Goal: Task Accomplishment & Management: Use online tool/utility

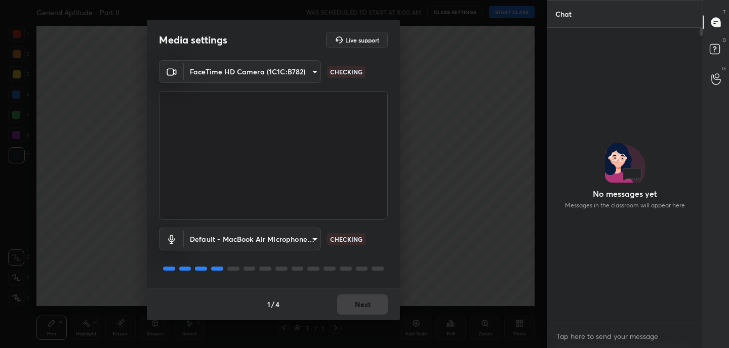
scroll to position [3, 4]
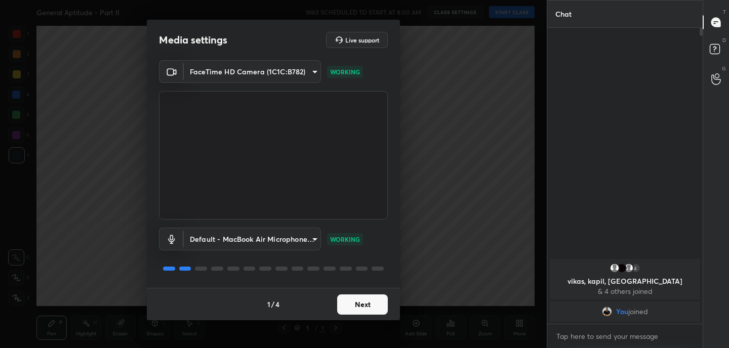
click at [371, 307] on button "Next" at bounding box center [362, 305] width 51 height 20
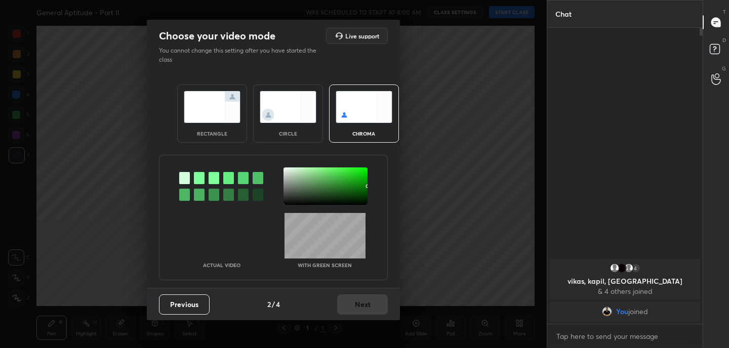
click at [217, 114] on img at bounding box center [212, 107] width 57 height 32
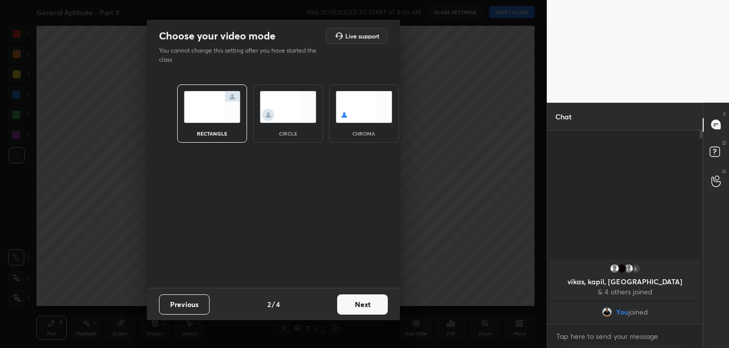
scroll to position [4, 4]
click at [372, 304] on button "Next" at bounding box center [362, 305] width 51 height 20
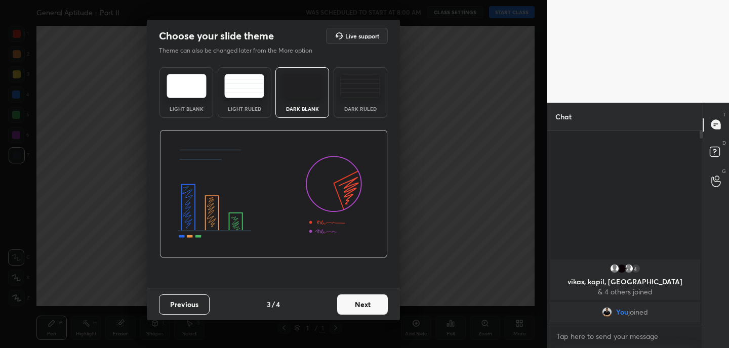
click at [372, 304] on button "Next" at bounding box center [362, 305] width 51 height 20
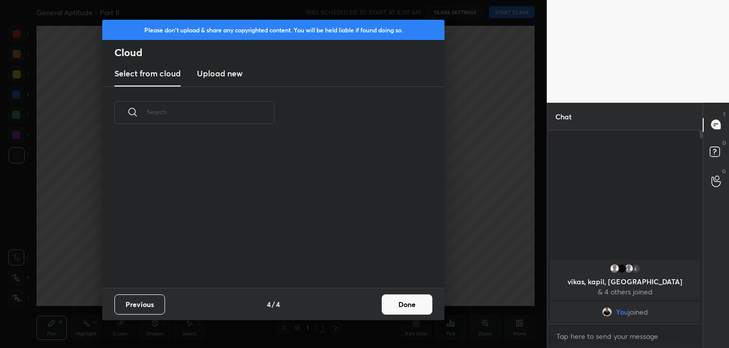
scroll to position [149, 325]
click at [408, 304] on button "Done" at bounding box center [407, 305] width 51 height 20
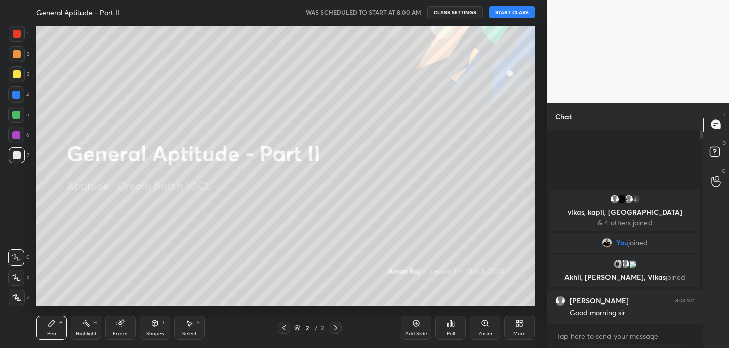
click at [521, 329] on div "More" at bounding box center [519, 328] width 30 height 24
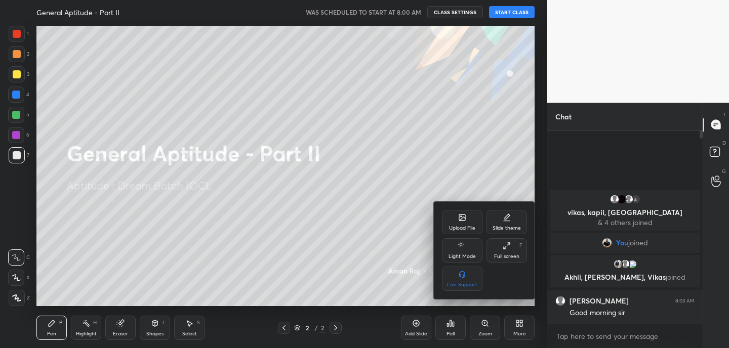
click at [471, 226] on div "Upload File" at bounding box center [462, 228] width 26 height 5
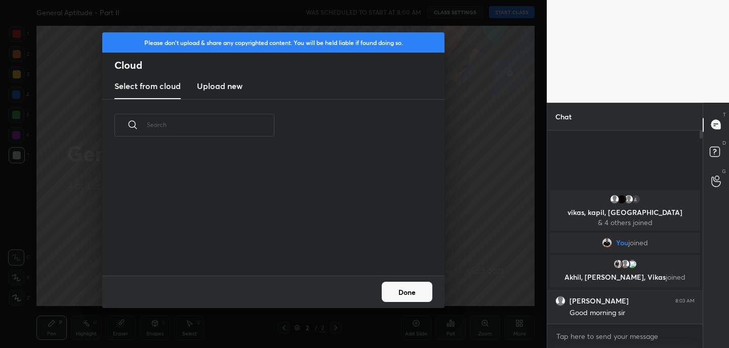
scroll to position [124, 325]
click at [219, 86] on h3 "Upload new" at bounding box center [220, 86] width 46 height 12
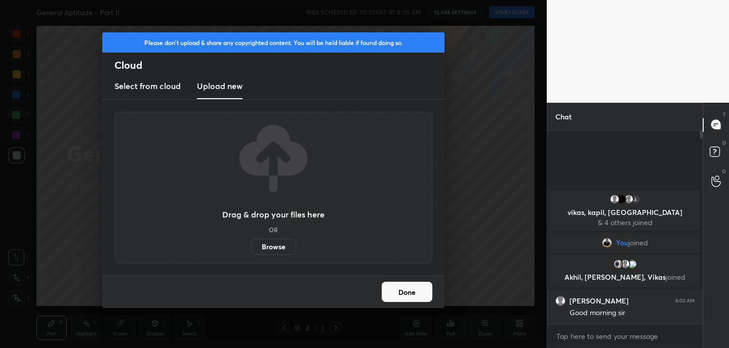
click at [278, 245] on label "Browse" at bounding box center [273, 247] width 45 height 16
click at [251, 245] on input "Browse" at bounding box center [251, 247] width 0 height 16
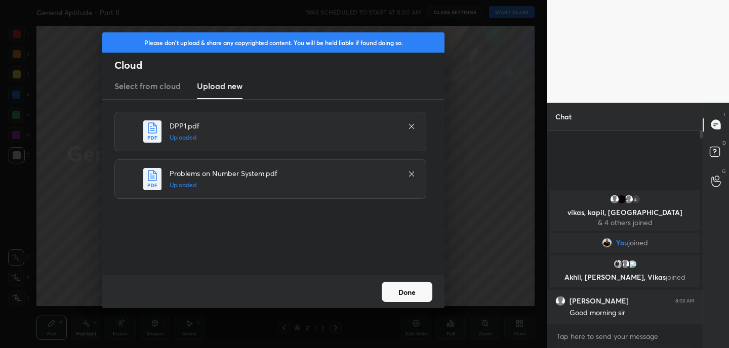
click at [404, 299] on button "Done" at bounding box center [407, 292] width 51 height 20
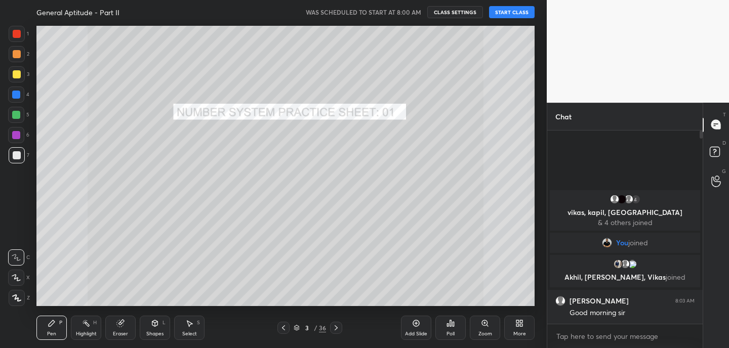
click at [285, 329] on icon at bounding box center [283, 328] width 8 height 8
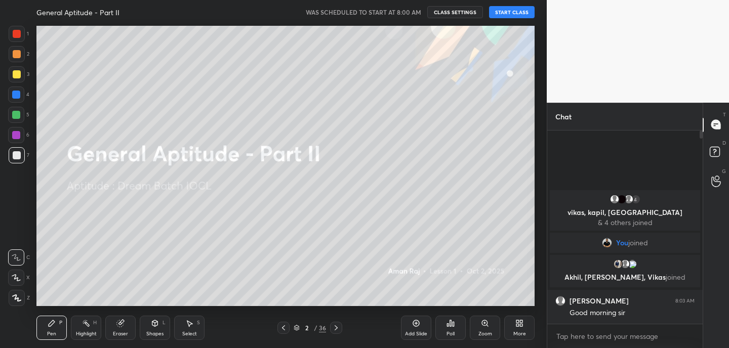
click at [521, 8] on button "START CLASS" at bounding box center [512, 12] width 46 height 12
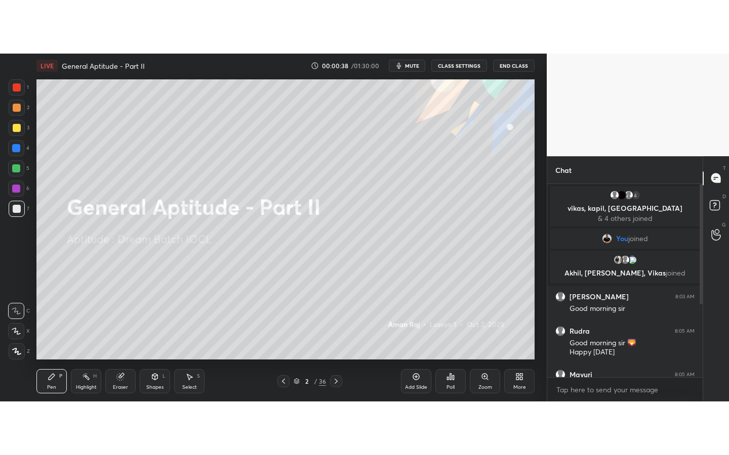
scroll to position [126, 0]
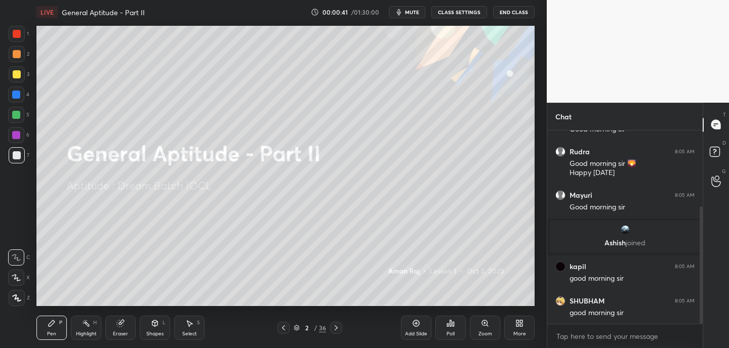
click at [518, 329] on div "More" at bounding box center [519, 328] width 30 height 24
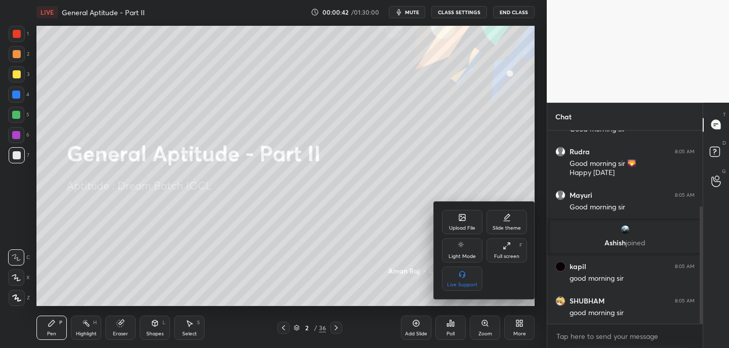
click at [512, 245] on div "Full screen F" at bounding box center [506, 250] width 40 height 24
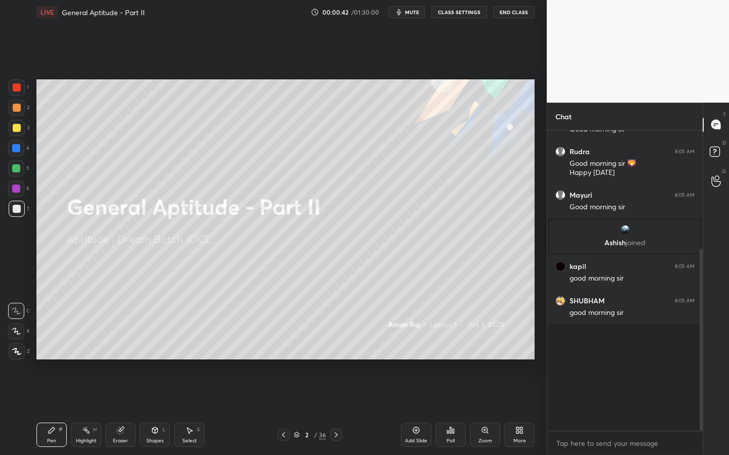
scroll to position [19, 0]
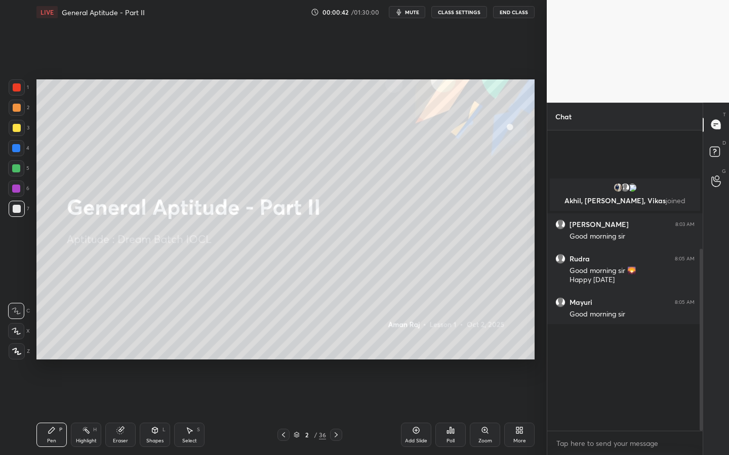
type textarea "x"
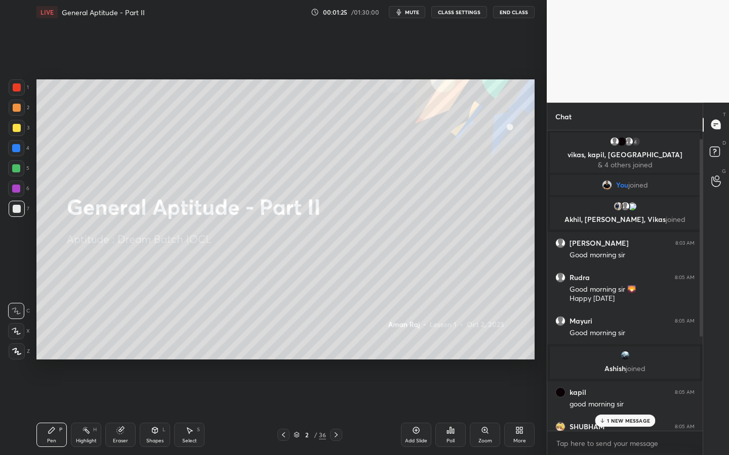
scroll to position [166, 0]
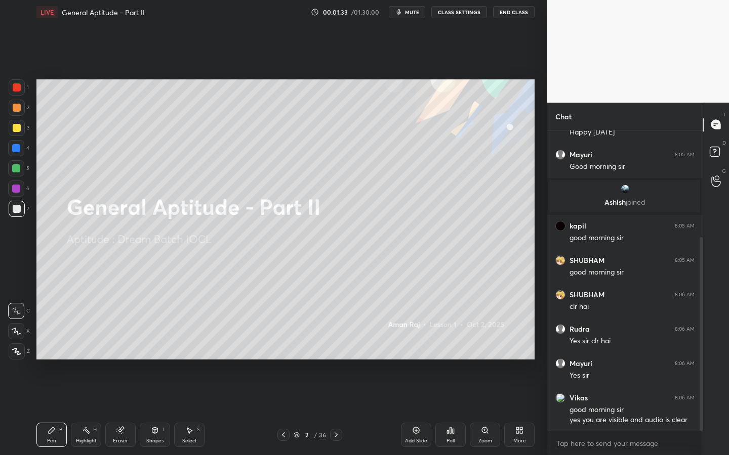
click at [449, 348] on div "Poll" at bounding box center [450, 435] width 30 height 24
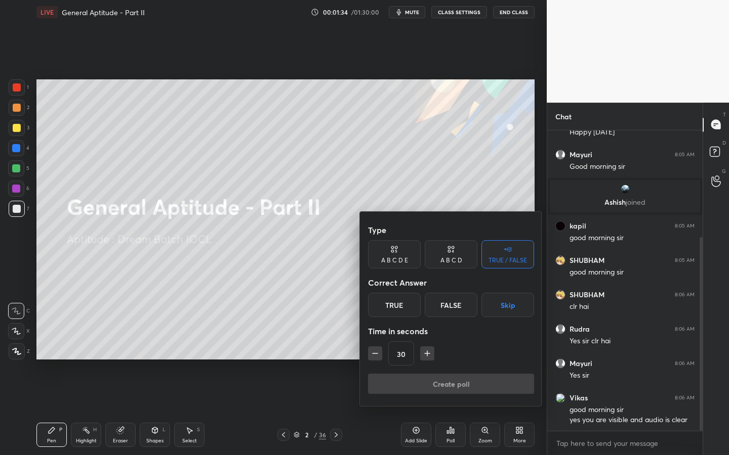
click at [402, 311] on div "True" at bounding box center [394, 305] width 53 height 24
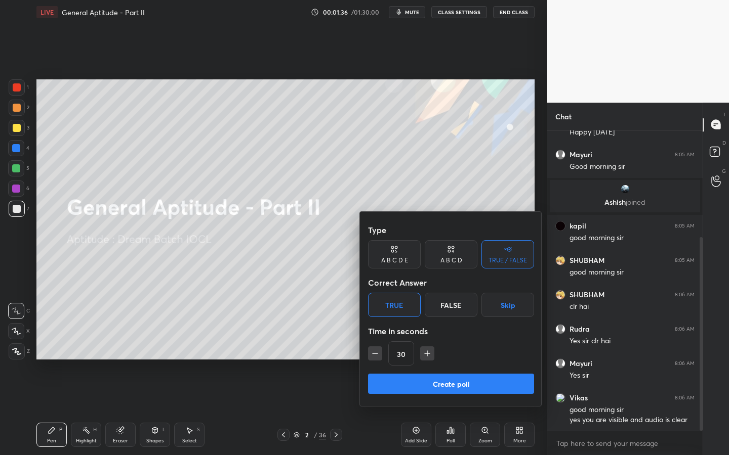
click at [425, 348] on icon "button" at bounding box center [427, 354] width 10 height 10
type input "60"
click at [434, 348] on button "Create poll" at bounding box center [451, 384] width 166 height 20
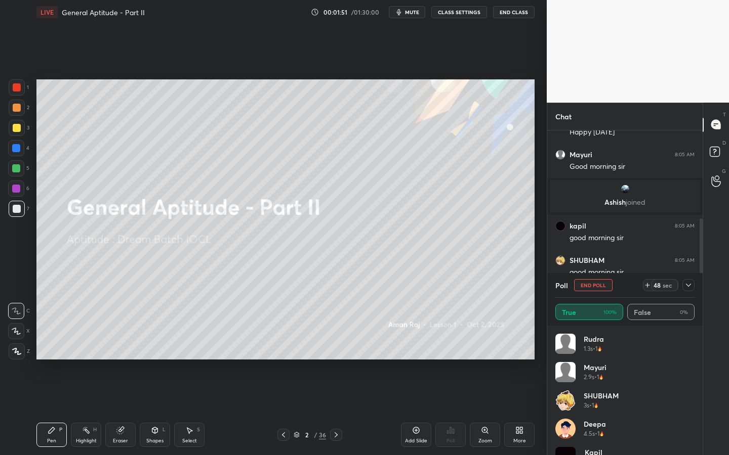
scroll to position [105, 0]
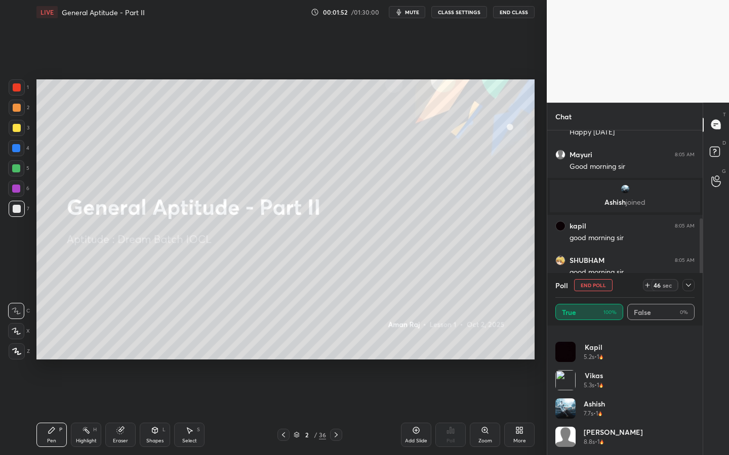
click at [689, 286] on icon at bounding box center [688, 285] width 8 height 8
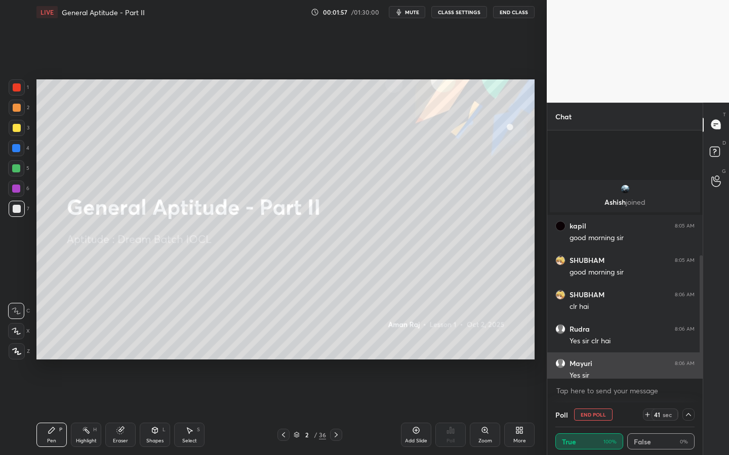
scroll to position [254, 0]
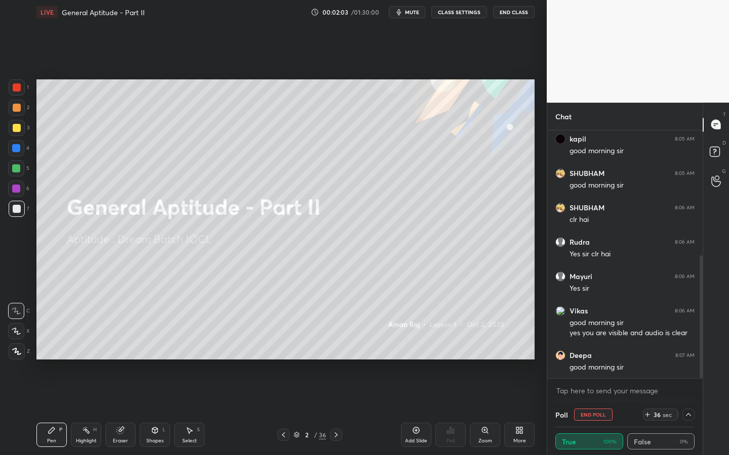
click at [688, 348] on icon at bounding box center [688, 415] width 8 height 8
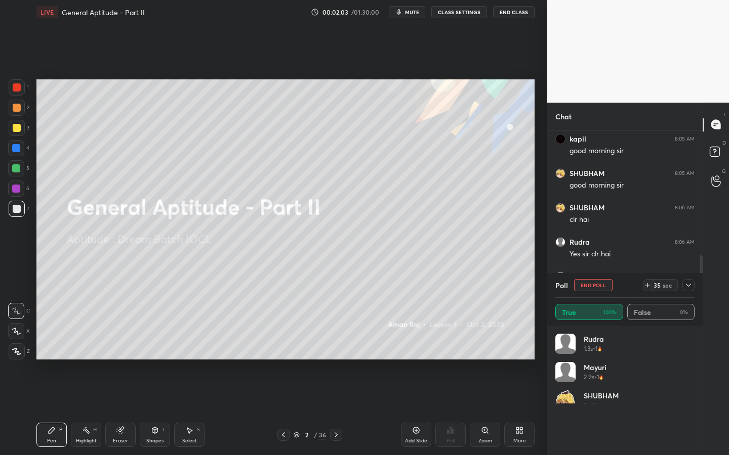
scroll to position [118, 136]
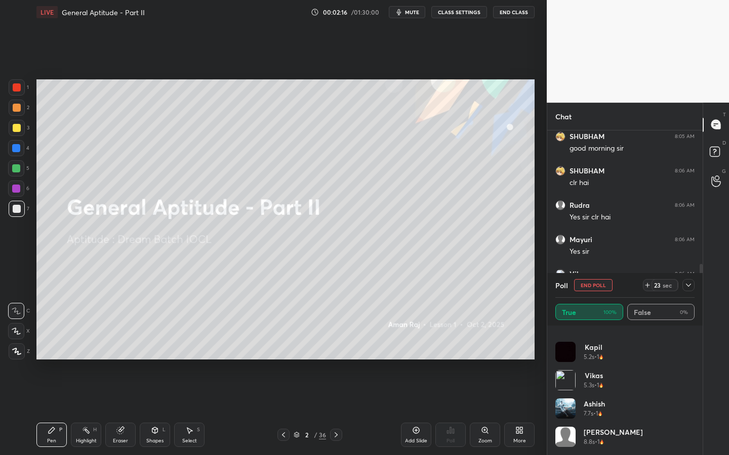
click at [416, 11] on span "mute" at bounding box center [412, 12] width 14 height 7
drag, startPoint x: 411, startPoint y: 11, endPoint x: 415, endPoint y: 7, distance: 5.4
click at [412, 11] on span "unmute" at bounding box center [411, 12] width 22 height 7
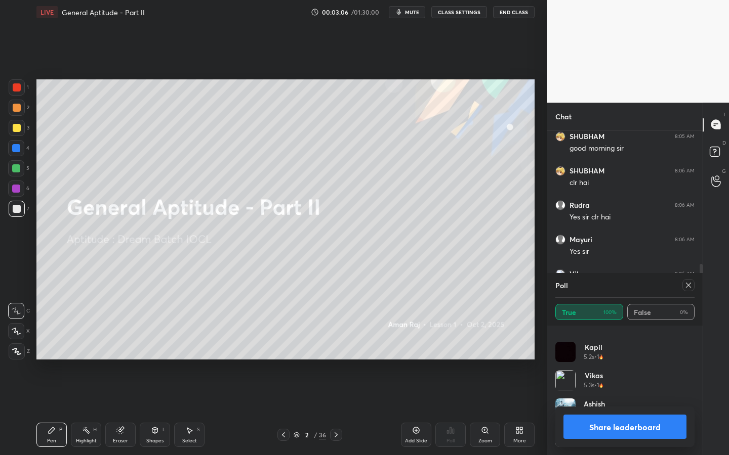
click at [689, 287] on icon at bounding box center [688, 285] width 8 height 8
type textarea "x"
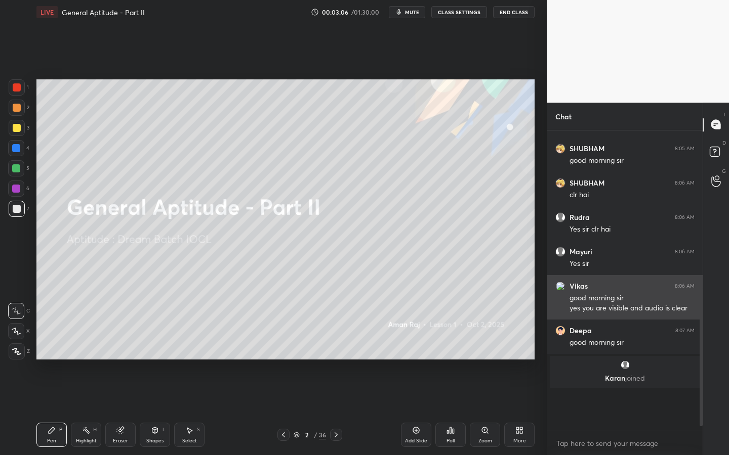
scroll to position [241, 0]
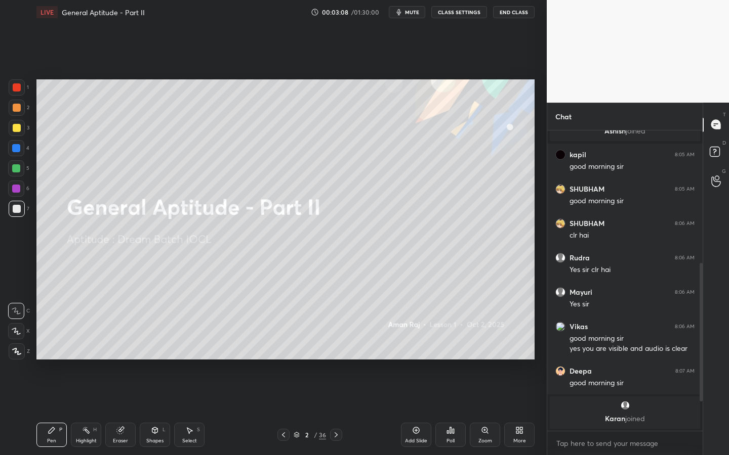
click at [123, 348] on icon at bounding box center [120, 431] width 8 height 8
drag, startPoint x: 19, startPoint y: 331, endPoint x: 32, endPoint y: 312, distance: 23.7
click at [20, 330] on icon at bounding box center [16, 331] width 8 height 9
click at [56, 348] on div "Pen P" at bounding box center [51, 435] width 30 height 24
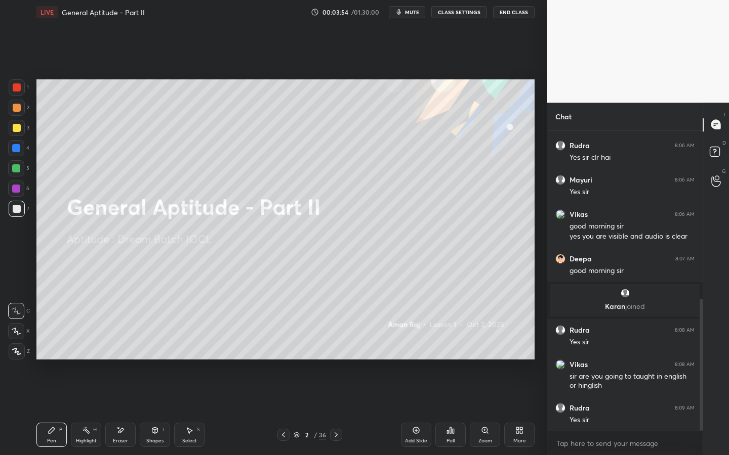
scroll to position [385, 0]
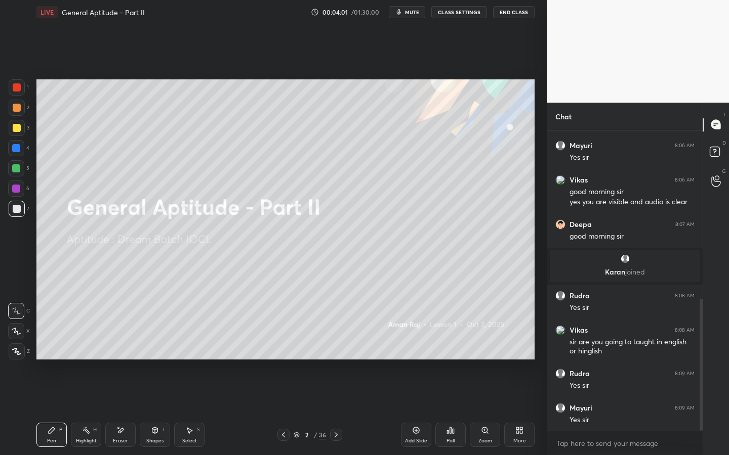
click at [160, 348] on div "Shapes L" at bounding box center [155, 435] width 30 height 24
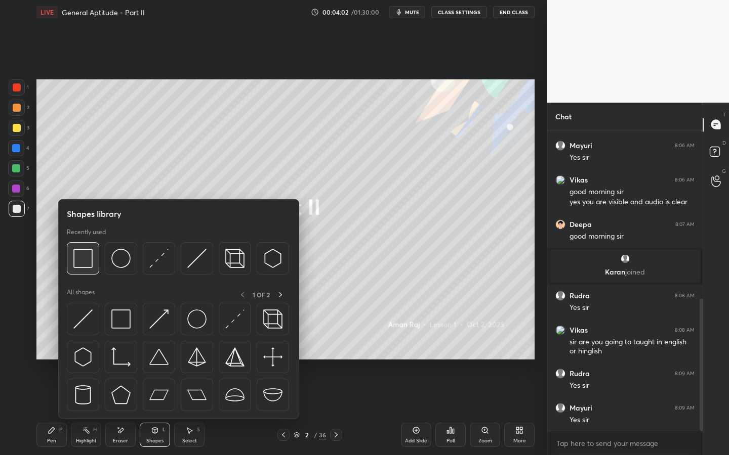
click at [94, 265] on div at bounding box center [83, 258] width 32 height 32
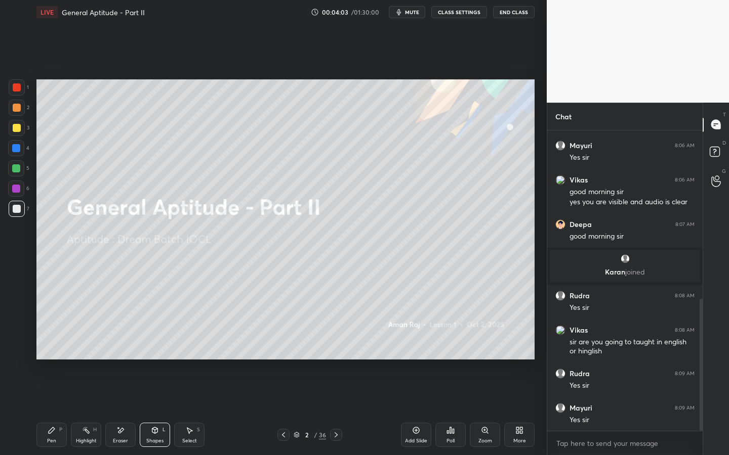
click at [16, 129] on div at bounding box center [17, 128] width 8 height 8
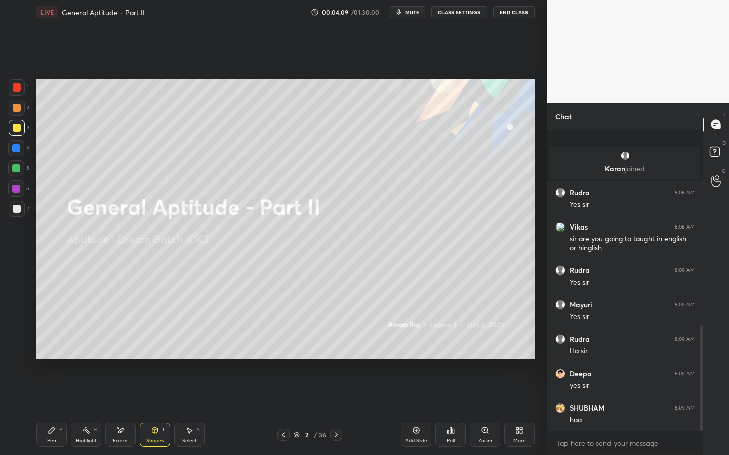
scroll to position [557, 0]
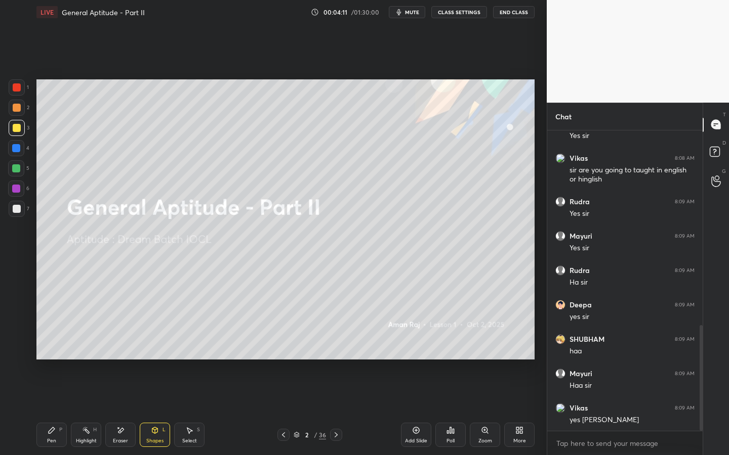
click at [54, 348] on icon at bounding box center [52, 431] width 8 height 8
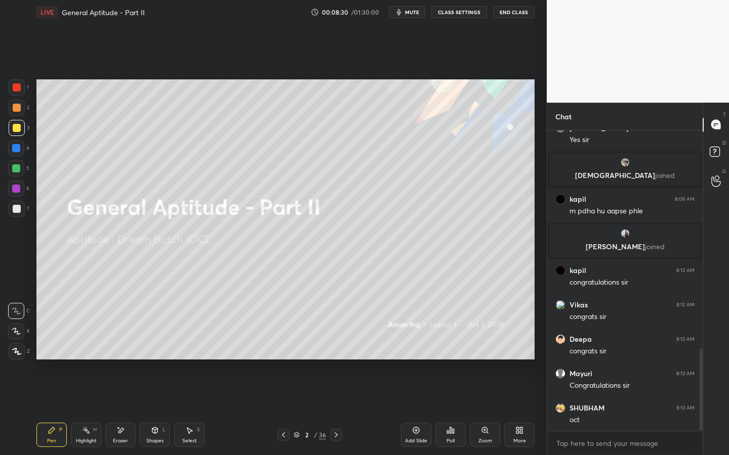
scroll to position [808, 0]
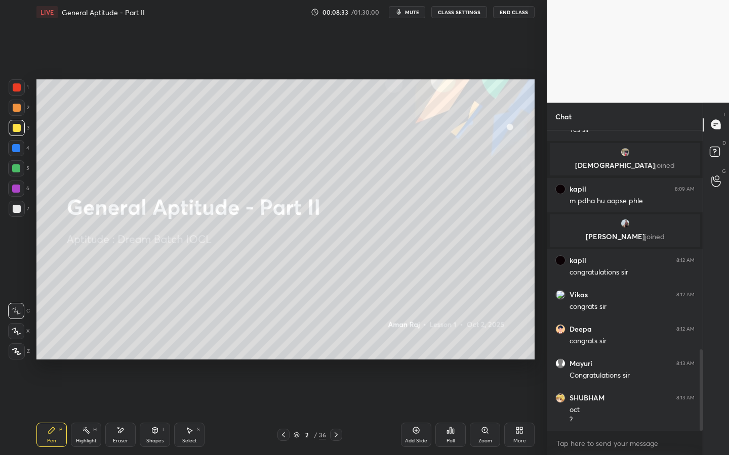
click at [118, 348] on div "Eraser" at bounding box center [120, 435] width 30 height 24
click at [16, 311] on icon at bounding box center [16, 311] width 8 height 8
click at [53, 348] on div "Pen P" at bounding box center [51, 435] width 30 height 24
click at [124, 348] on div "Eraser" at bounding box center [120, 441] width 15 height 5
drag, startPoint x: 17, startPoint y: 334, endPoint x: 16, endPoint y: 329, distance: 5.1
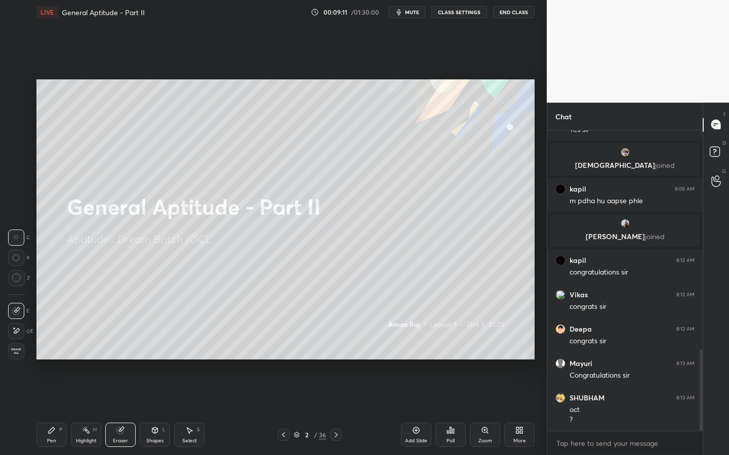
click at [17, 332] on icon at bounding box center [16, 331] width 8 height 9
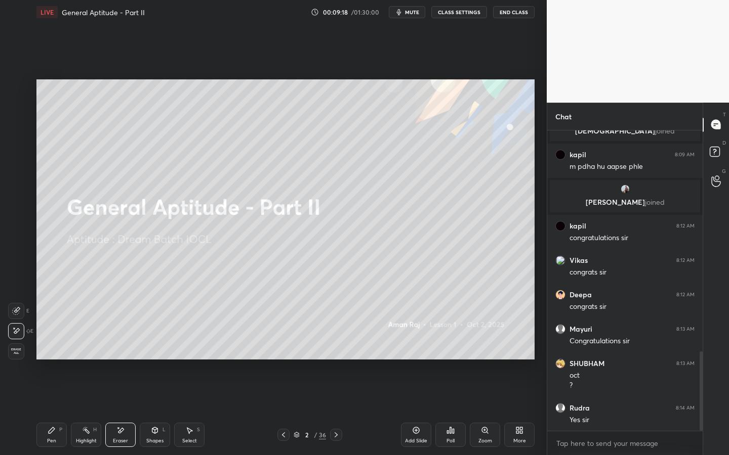
scroll to position [876, 0]
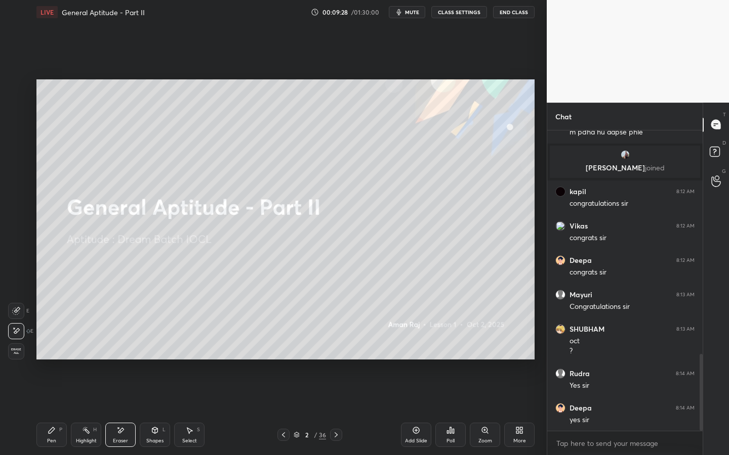
drag, startPoint x: 54, startPoint y: 430, endPoint x: 82, endPoint y: 398, distance: 43.4
click at [54, 348] on icon at bounding box center [52, 431] width 6 height 6
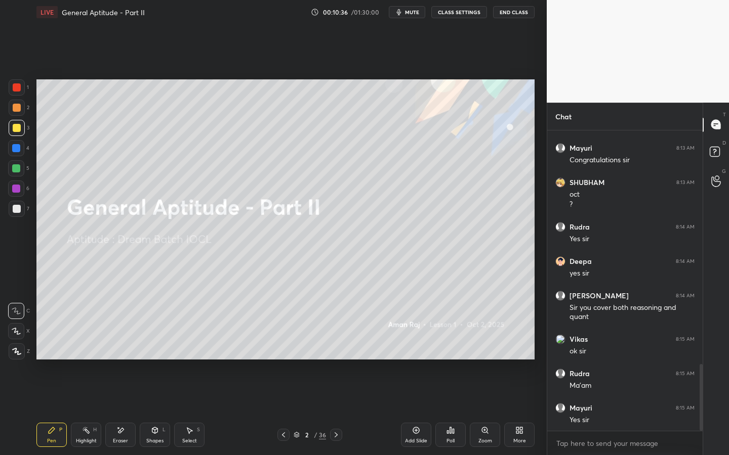
scroll to position [1058, 0]
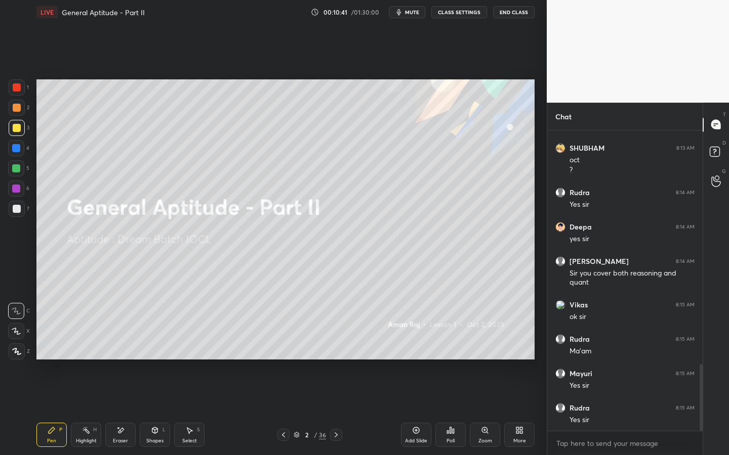
click at [120, 348] on div "Eraser" at bounding box center [120, 435] width 30 height 24
click at [49, 348] on div "Pen P" at bounding box center [51, 435] width 30 height 24
click at [337, 348] on icon at bounding box center [336, 435] width 8 height 8
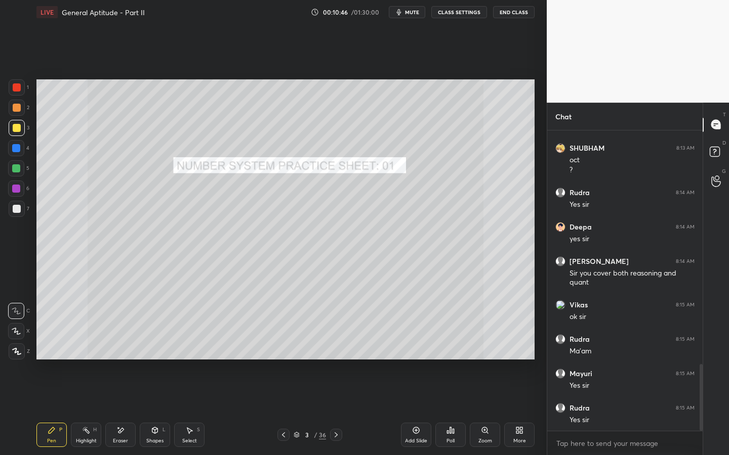
click at [333, 348] on icon at bounding box center [336, 435] width 8 height 8
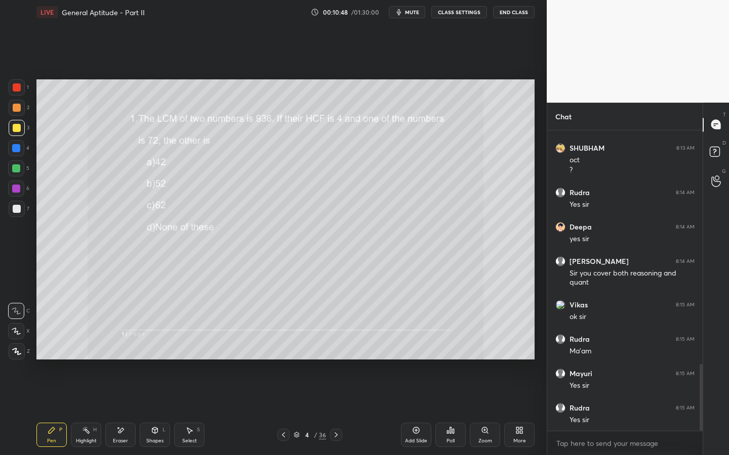
drag, startPoint x: 19, startPoint y: 87, endPoint x: 35, endPoint y: 87, distance: 15.7
click at [20, 86] on div at bounding box center [17, 87] width 8 height 8
click at [117, 348] on div "Eraser" at bounding box center [120, 435] width 30 height 24
click at [48, 348] on div "Pen P" at bounding box center [51, 435] width 30 height 24
click at [17, 128] on div at bounding box center [17, 128] width 8 height 8
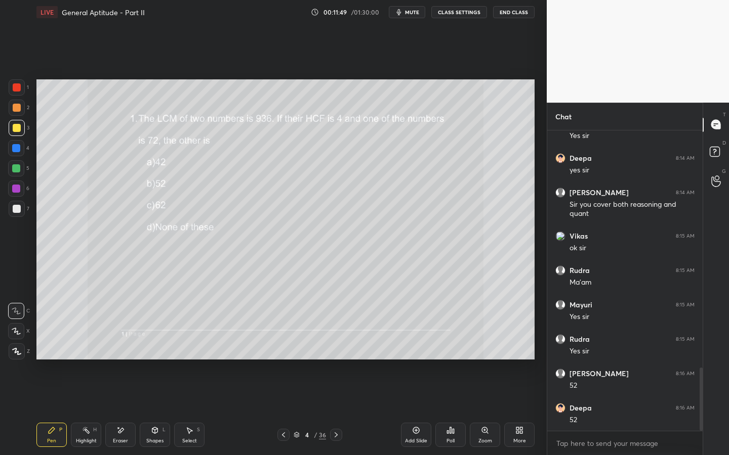
scroll to position [1161, 0]
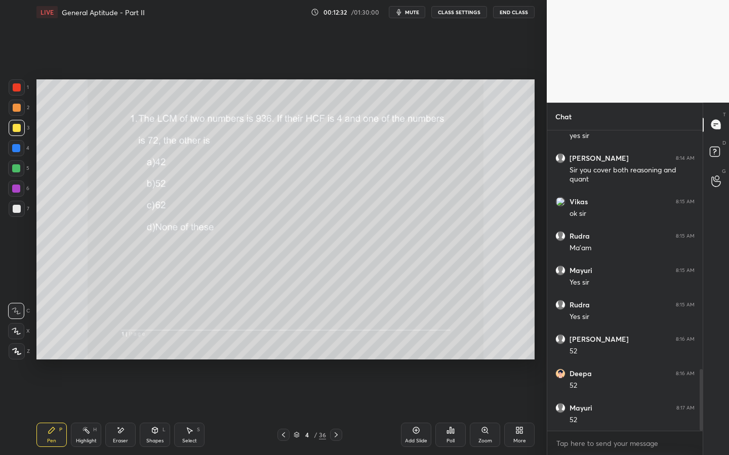
click at [124, 348] on div "Eraser" at bounding box center [120, 435] width 30 height 24
drag, startPoint x: 65, startPoint y: 432, endPoint x: 60, endPoint y: 431, distance: 5.2
click at [65, 348] on div "Pen P" at bounding box center [51, 435] width 30 height 24
click at [446, 348] on div "Poll" at bounding box center [450, 435] width 30 height 24
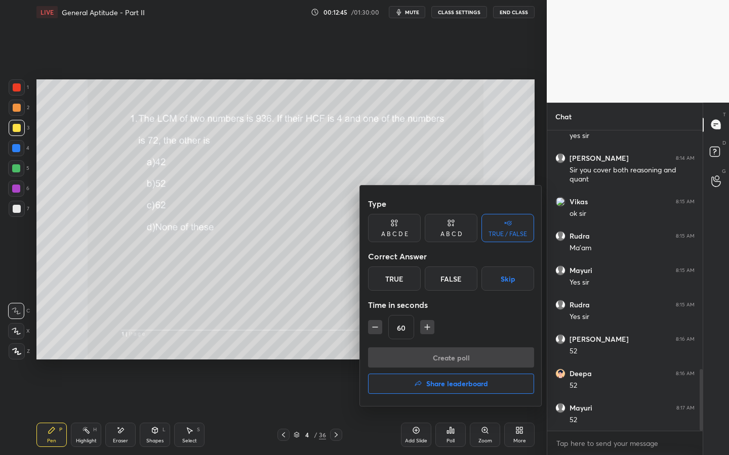
drag, startPoint x: 393, startPoint y: 282, endPoint x: 378, endPoint y: 311, distance: 33.0
click at [393, 282] on div "True" at bounding box center [394, 279] width 53 height 24
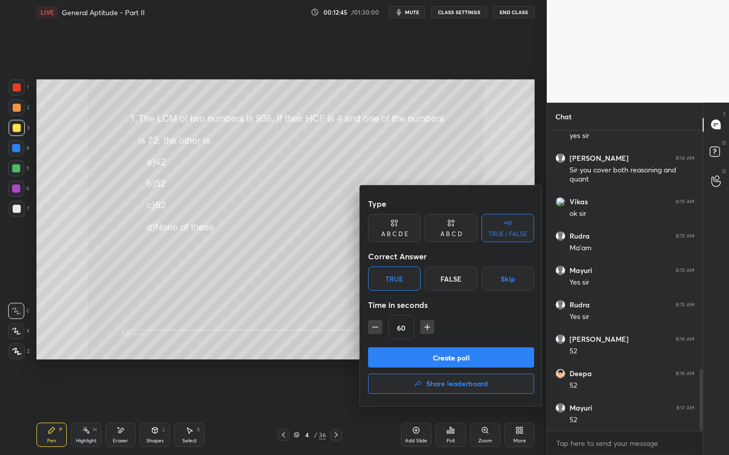
click at [371, 325] on icon "button" at bounding box center [375, 327] width 10 height 10
type input "15"
click at [372, 325] on div "15" at bounding box center [451, 327] width 166 height 24
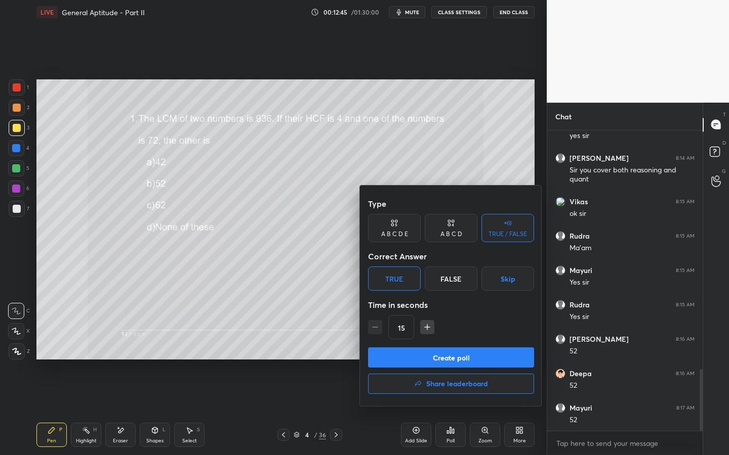
click at [371, 327] on div "15" at bounding box center [451, 327] width 166 height 24
click at [385, 348] on button "Create poll" at bounding box center [451, 358] width 166 height 20
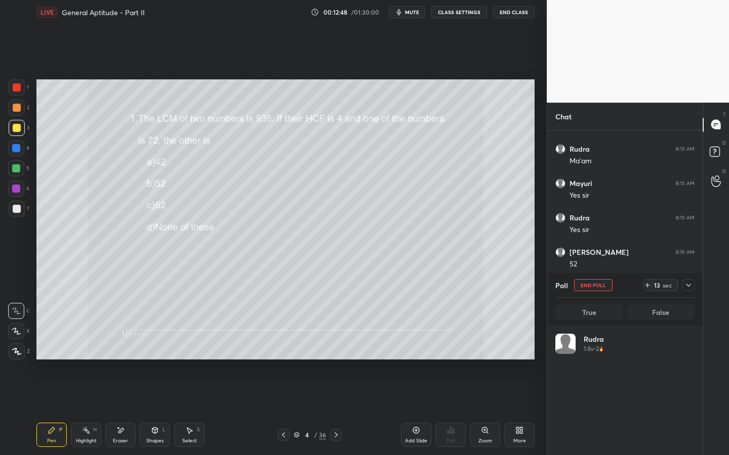
scroll to position [118, 136]
click at [645, 287] on icon at bounding box center [647, 285] width 8 height 8
click at [586, 283] on button "End Poll" at bounding box center [593, 285] width 38 height 12
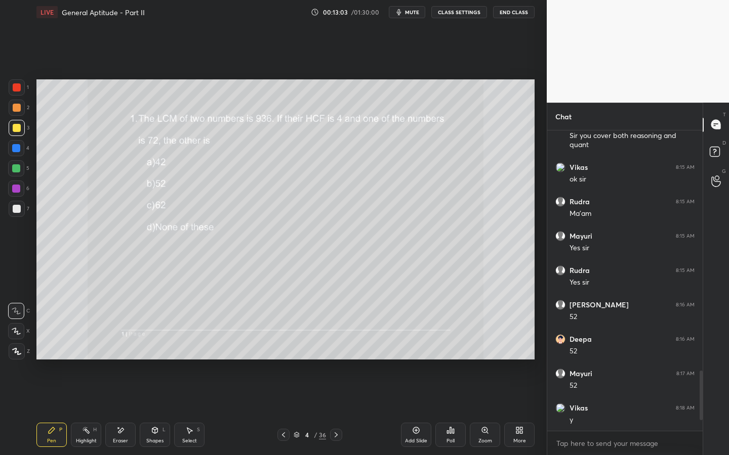
scroll to position [4, 4]
click at [335, 348] on icon at bounding box center [336, 435] width 8 height 8
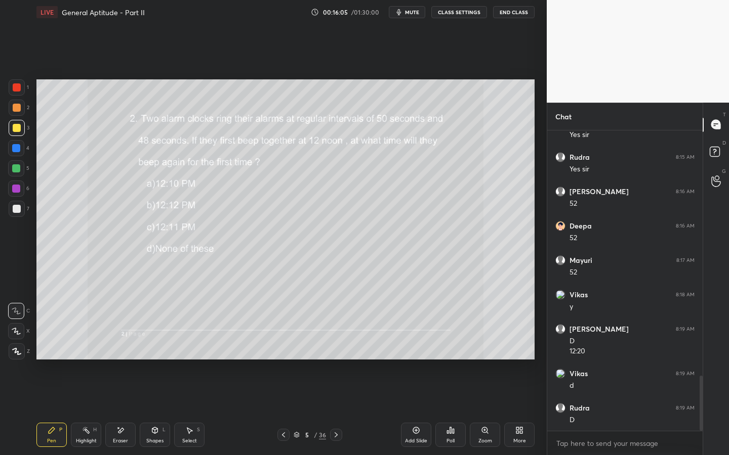
scroll to position [1343, 0]
drag, startPoint x: 123, startPoint y: 433, endPoint x: 188, endPoint y: 366, distance: 93.4
click at [125, 348] on div "Eraser" at bounding box center [120, 435] width 30 height 24
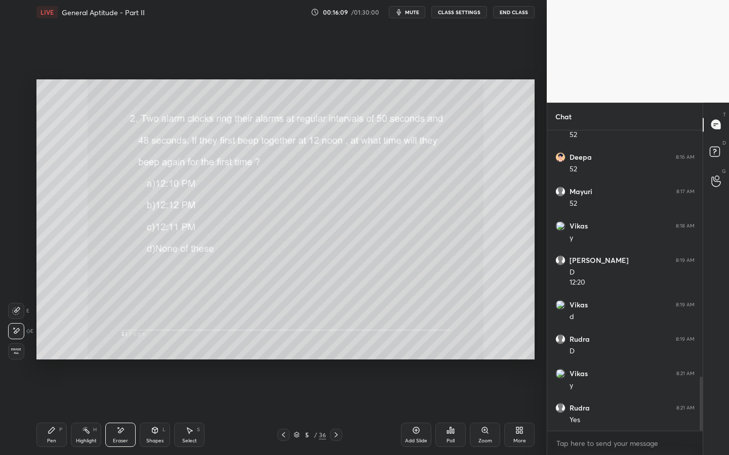
drag, startPoint x: 59, startPoint y: 438, endPoint x: 70, endPoint y: 425, distance: 16.9
click at [59, 348] on div "Pen P" at bounding box center [51, 435] width 30 height 24
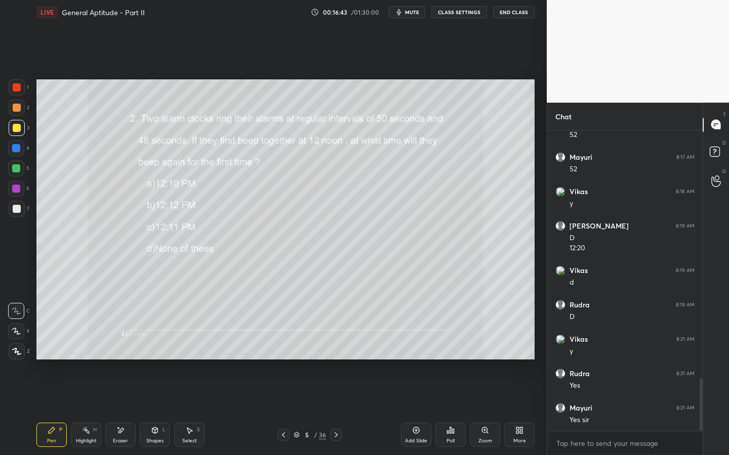
click at [336, 348] on icon at bounding box center [336, 435] width 8 height 8
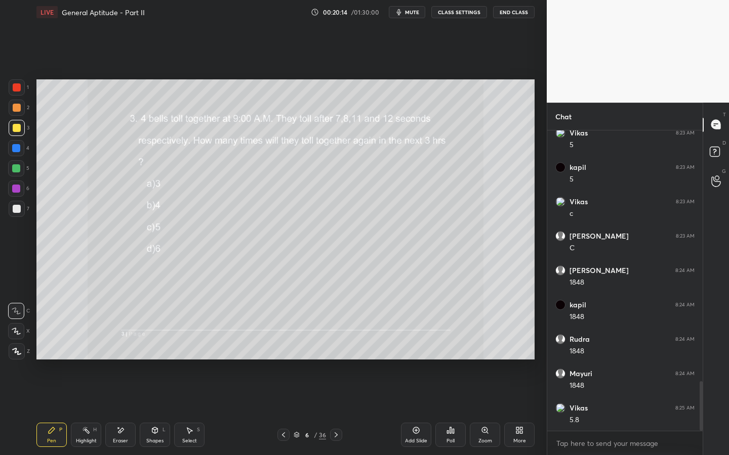
scroll to position [1557, 0]
click at [444, 348] on div "Poll" at bounding box center [450, 435] width 30 height 24
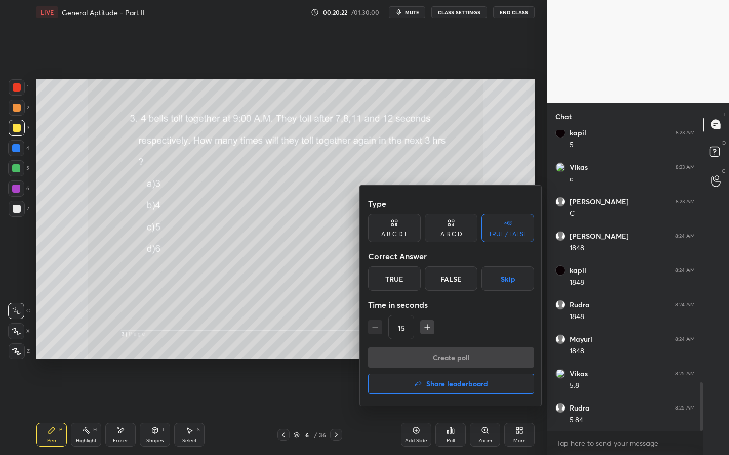
click at [402, 283] on div "True" at bounding box center [394, 279] width 53 height 24
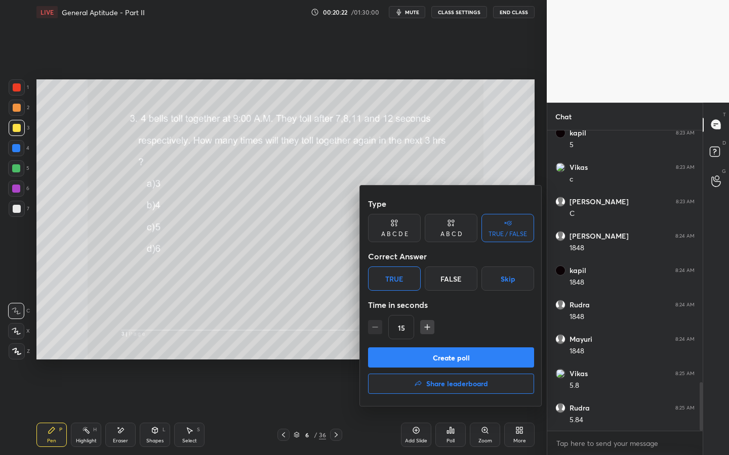
click at [424, 348] on button "Create poll" at bounding box center [451, 358] width 166 height 20
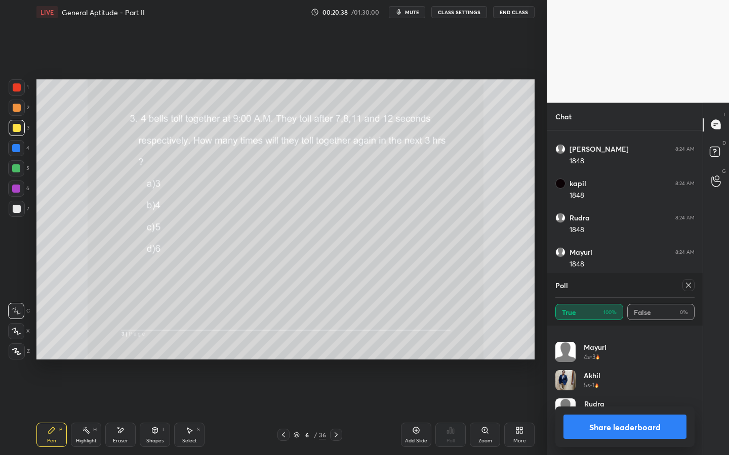
scroll to position [1678, 0]
click at [691, 283] on icon at bounding box center [688, 285] width 8 height 8
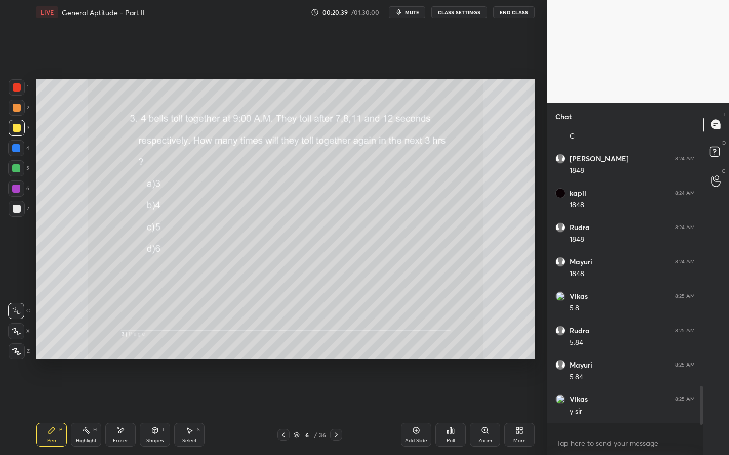
scroll to position [295, 152]
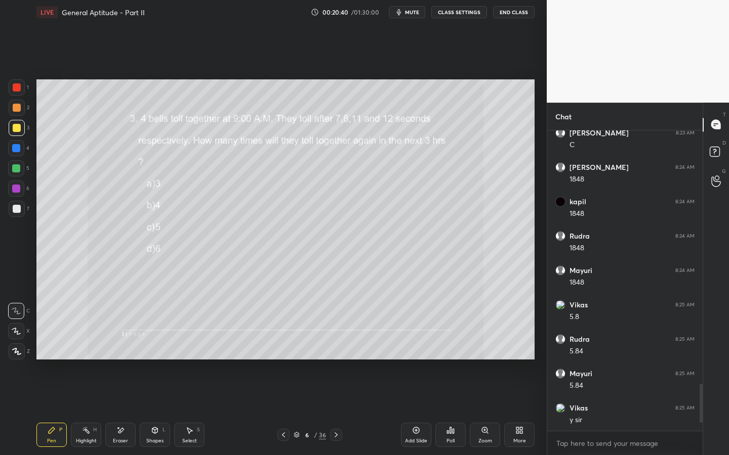
click at [336, 348] on icon at bounding box center [336, 435] width 8 height 8
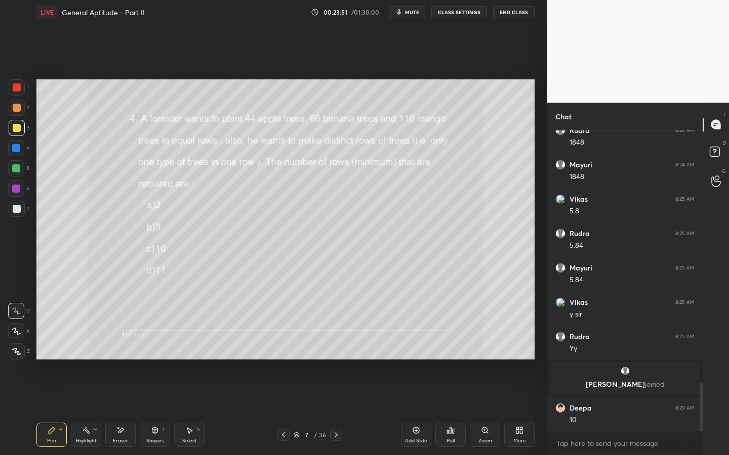
scroll to position [1584, 0]
click at [122, 348] on icon at bounding box center [121, 430] width 6 height 5
drag, startPoint x: 57, startPoint y: 431, endPoint x: 66, endPoint y: 422, distance: 12.5
click at [57, 348] on div "Pen P" at bounding box center [51, 435] width 30 height 24
drag, startPoint x: 124, startPoint y: 438, endPoint x: 157, endPoint y: 380, distance: 66.6
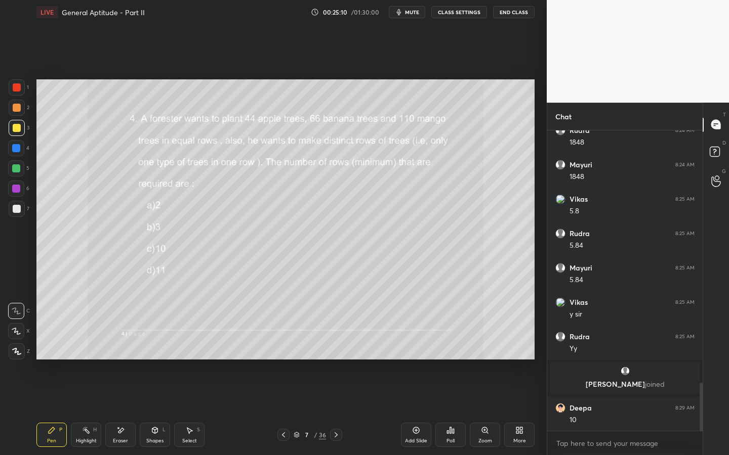
click at [127, 348] on div "Eraser" at bounding box center [120, 441] width 15 height 5
click at [55, 348] on icon at bounding box center [52, 431] width 8 height 8
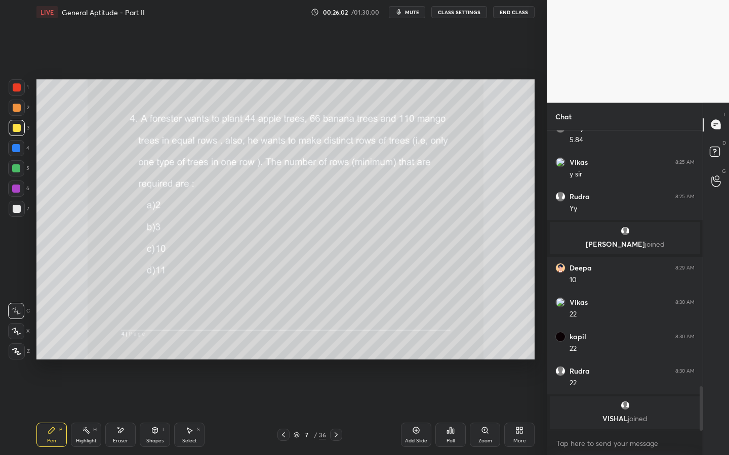
scroll to position [1703, 0]
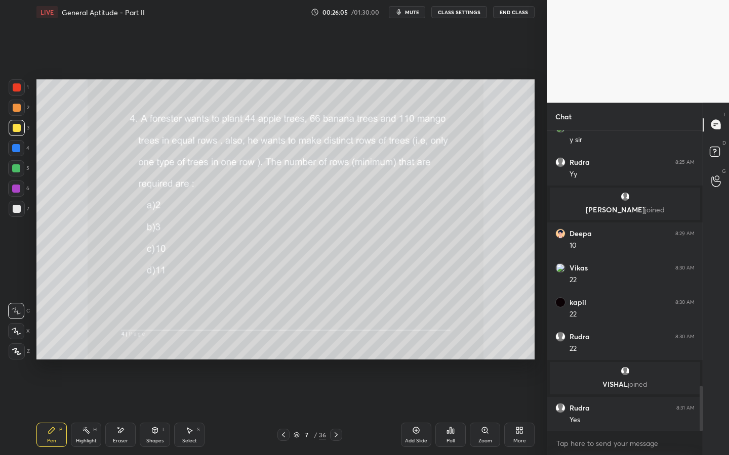
click at [337, 348] on icon at bounding box center [336, 435] width 8 height 8
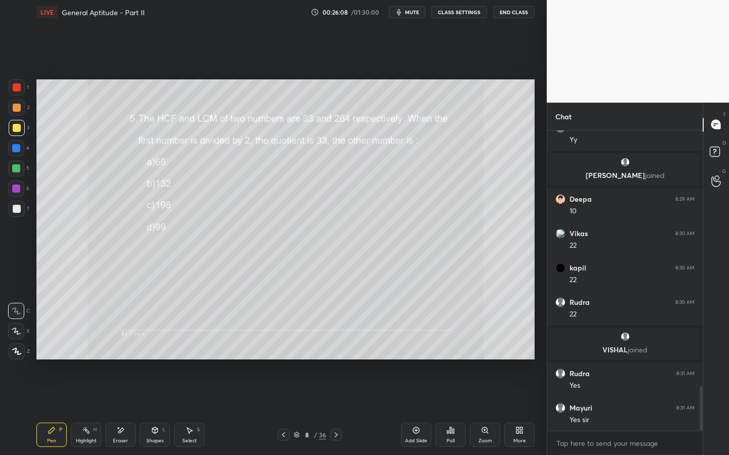
click at [336, 348] on icon at bounding box center [335, 435] width 3 height 5
click at [337, 348] on icon at bounding box center [336, 435] width 8 height 8
click at [285, 348] on icon at bounding box center [283, 435] width 8 height 8
click at [339, 348] on icon at bounding box center [336, 435] width 8 height 8
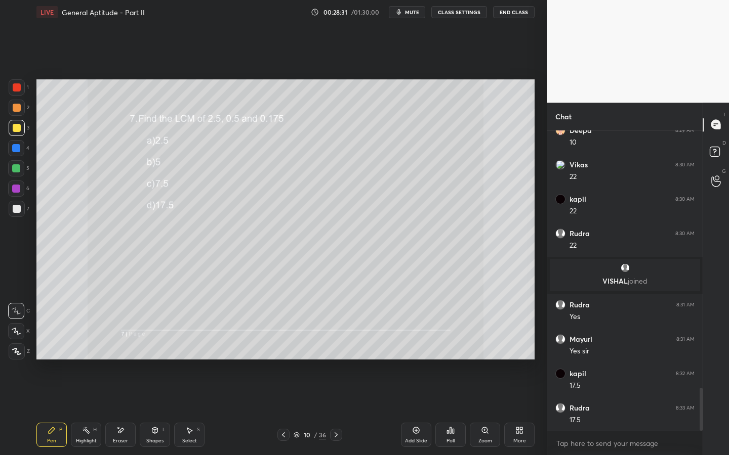
scroll to position [1841, 0]
click at [447, 348] on div "Poll" at bounding box center [450, 441] width 8 height 5
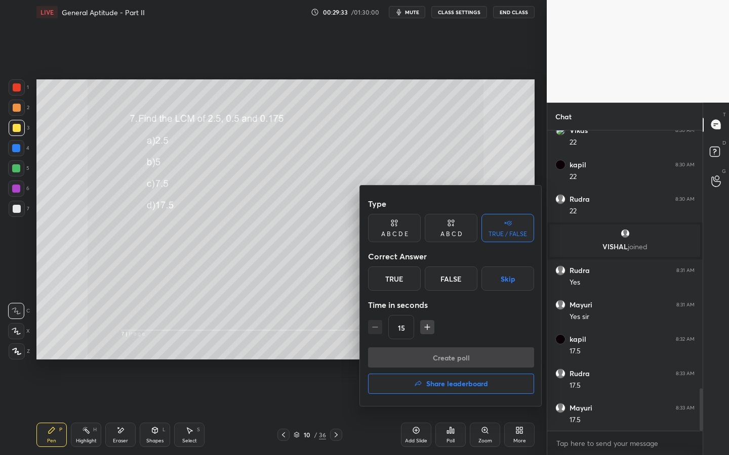
click at [398, 282] on div "True" at bounding box center [394, 279] width 53 height 24
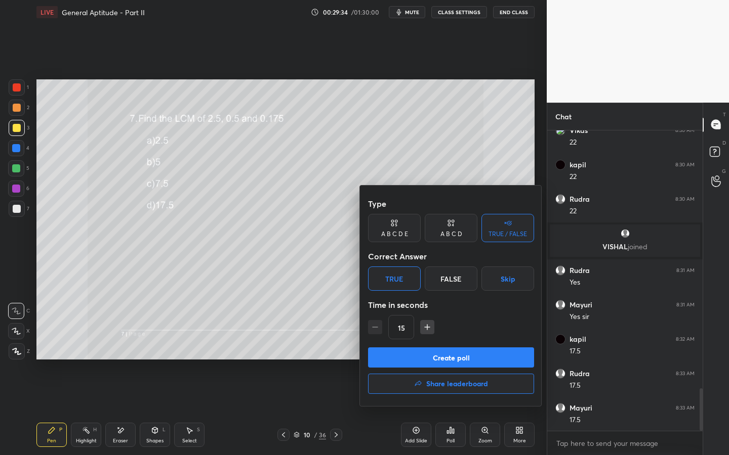
click at [419, 348] on button "Create poll" at bounding box center [451, 358] width 166 height 20
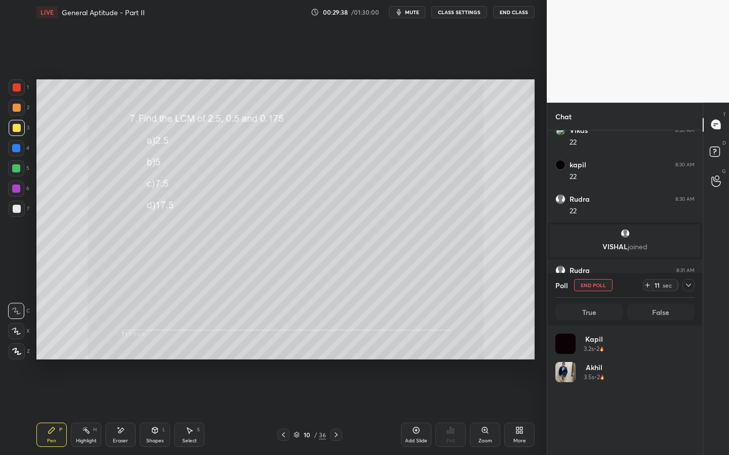
scroll to position [118, 136]
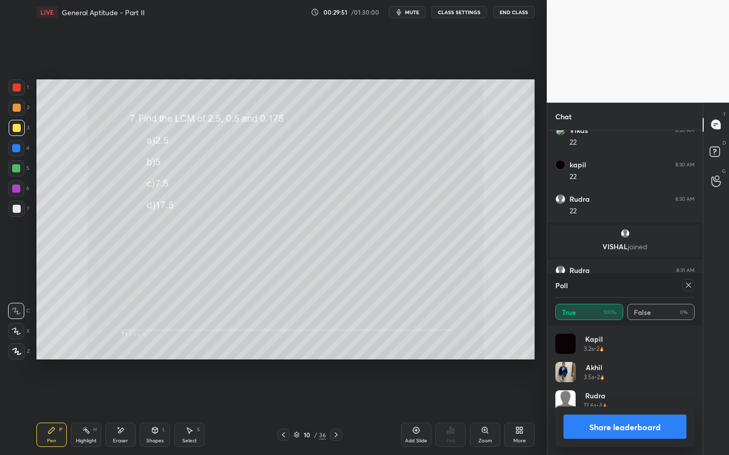
click at [687, 288] on icon at bounding box center [688, 285] width 8 height 8
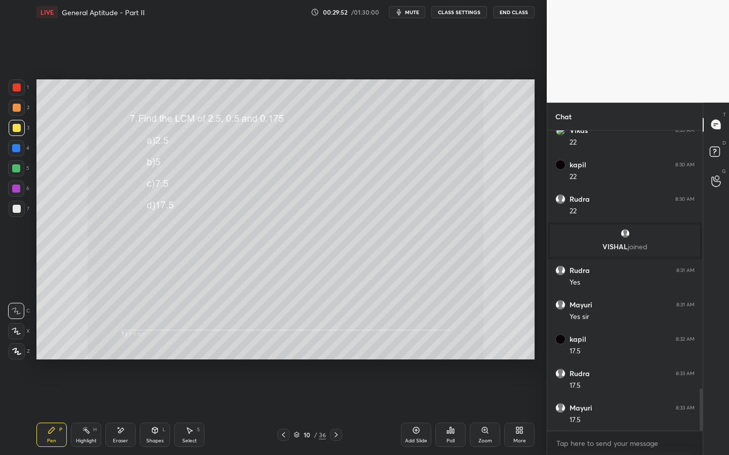
scroll to position [4, 4]
click at [334, 348] on div at bounding box center [336, 435] width 12 height 12
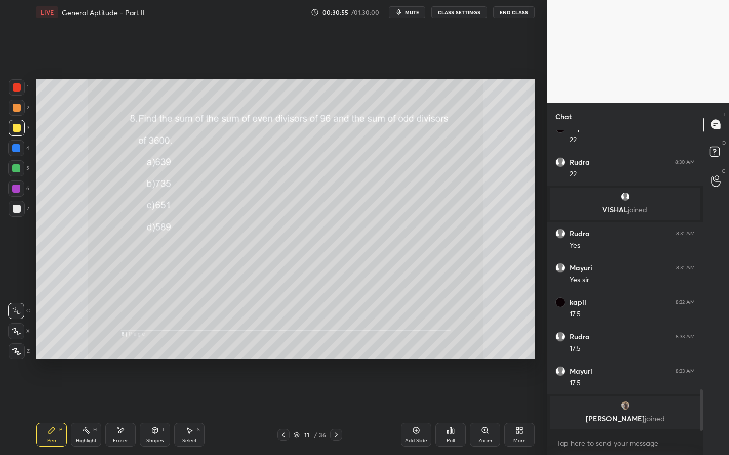
scroll to position [1855, 0]
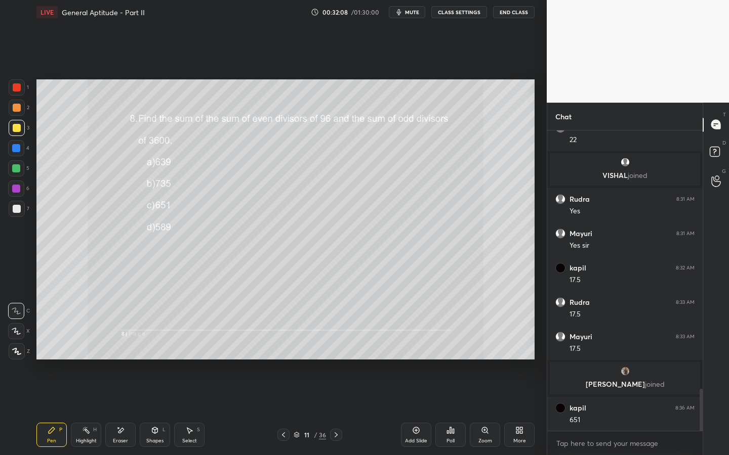
click at [413, 348] on div "Add Slide" at bounding box center [416, 435] width 30 height 24
drag, startPoint x: 118, startPoint y: 430, endPoint x: 166, endPoint y: 372, distance: 74.7
click at [119, 348] on icon at bounding box center [120, 431] width 8 height 9
click at [54, 348] on div "Pen P" at bounding box center [51, 435] width 30 height 24
drag, startPoint x: 130, startPoint y: 433, endPoint x: 129, endPoint y: 419, distance: 14.2
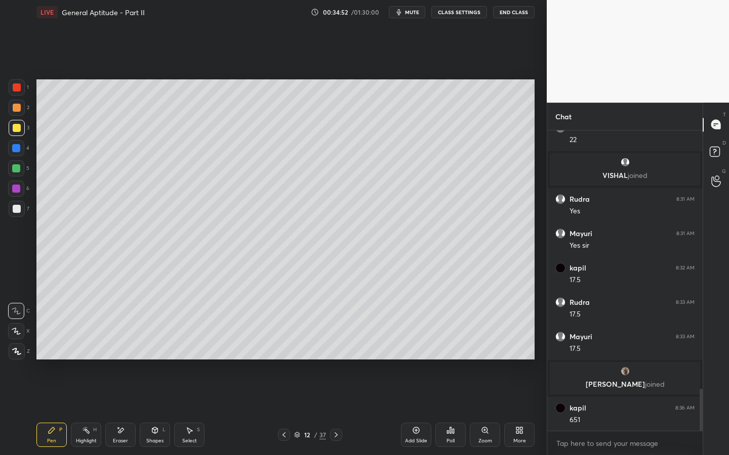
click at [129, 348] on div "Eraser" at bounding box center [120, 435] width 30 height 24
drag, startPoint x: 54, startPoint y: 436, endPoint x: 60, endPoint y: 400, distance: 36.0
click at [56, 348] on div "Pen P" at bounding box center [51, 435] width 30 height 24
drag, startPoint x: 122, startPoint y: 441, endPoint x: 125, endPoint y: 433, distance: 8.2
click at [122, 348] on div "Eraser" at bounding box center [120, 441] width 15 height 5
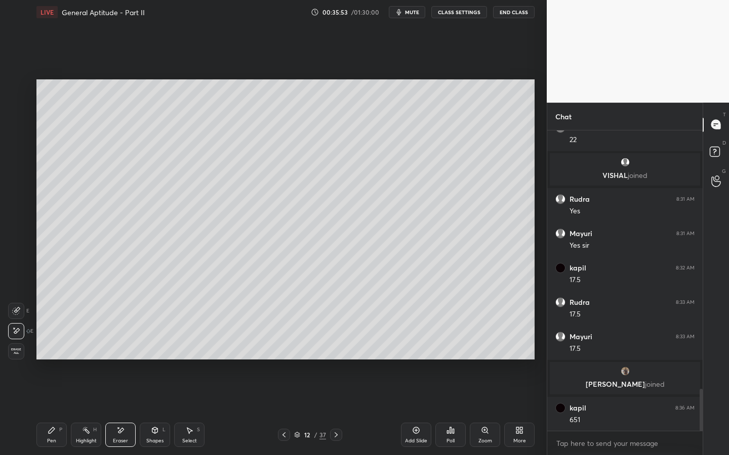
click at [53, 348] on div "Pen P" at bounding box center [51, 435] width 30 height 24
click at [423, 348] on div "Add Slide Poll Zoom More" at bounding box center [468, 435] width 134 height 57
click at [415, 348] on icon at bounding box center [416, 431] width 8 height 8
click at [284, 348] on icon at bounding box center [283, 435] width 8 height 8
click at [334, 348] on icon at bounding box center [336, 435] width 8 height 8
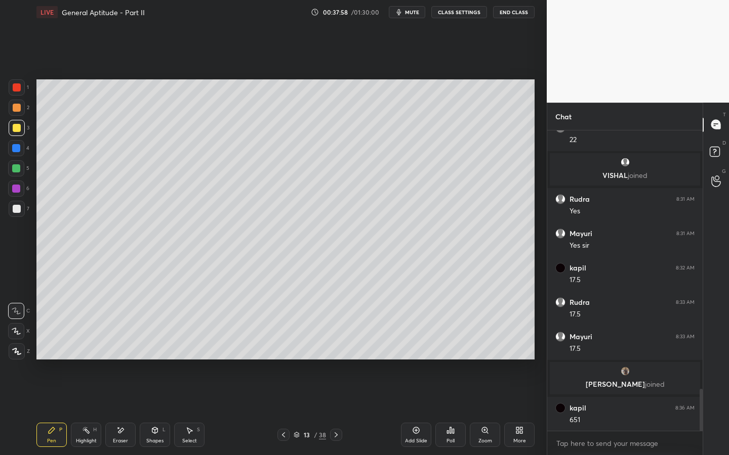
scroll to position [1892, 0]
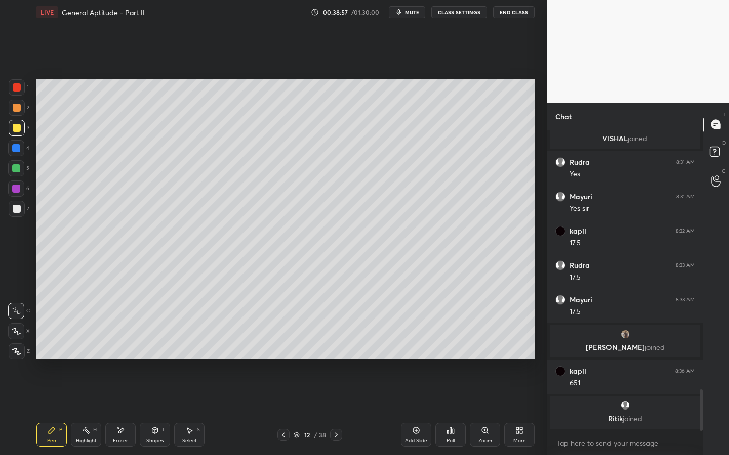
click at [21, 165] on div at bounding box center [16, 168] width 16 height 16
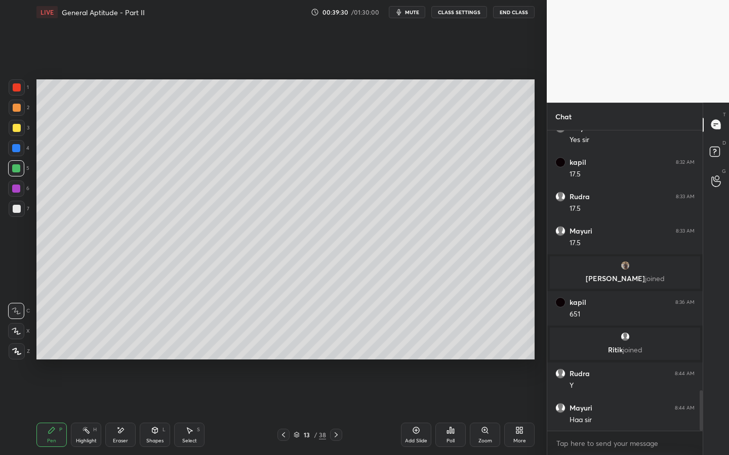
scroll to position [1968, 0]
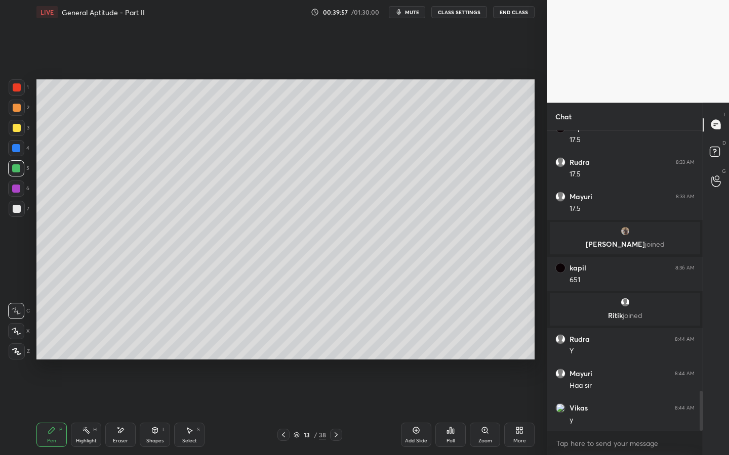
click at [281, 348] on icon at bounding box center [283, 435] width 8 height 8
click at [282, 348] on div at bounding box center [283, 435] width 12 height 12
click at [124, 348] on div "Eraser" at bounding box center [120, 435] width 30 height 24
click at [58, 348] on div "Pen P" at bounding box center [51, 435] width 30 height 24
drag, startPoint x: 18, startPoint y: 131, endPoint x: 27, endPoint y: 118, distance: 15.6
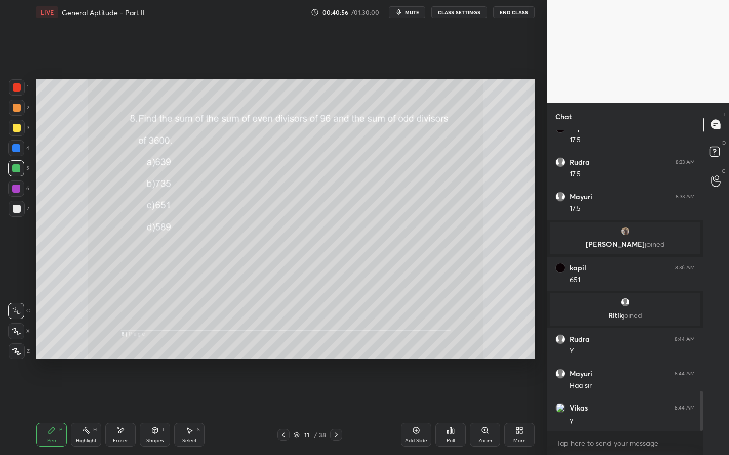
click at [19, 132] on div at bounding box center [17, 128] width 8 height 8
click at [122, 348] on icon at bounding box center [121, 430] width 6 height 5
click at [53, 348] on div "Pen" at bounding box center [51, 441] width 9 height 5
drag, startPoint x: 189, startPoint y: 423, endPoint x: 192, endPoint y: 418, distance: 5.7
click at [190, 348] on div "Pen P Highlight H Eraser Shapes L Select S 11 / 38 Add Slide Poll Zoom More" at bounding box center [285, 435] width 498 height 40
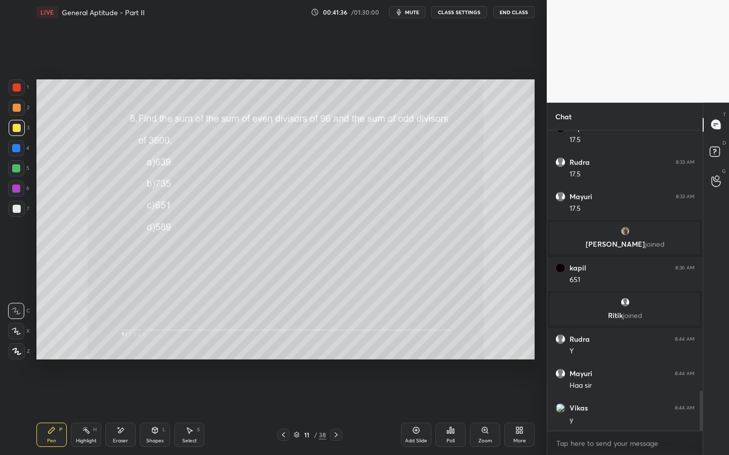
click at [194, 348] on div "Select S" at bounding box center [189, 435] width 30 height 24
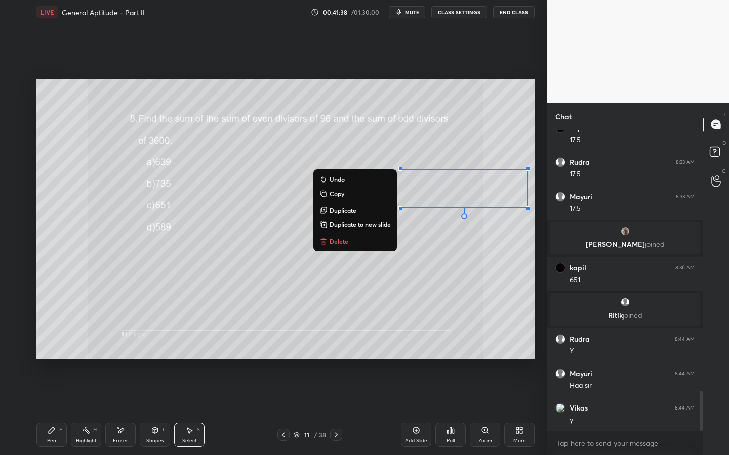
drag, startPoint x: 389, startPoint y: 158, endPoint x: 524, endPoint y: 203, distance: 141.8
click at [534, 212] on div "0 ° Undo Copy Duplicate Duplicate to new slide Delete Setting up your live clas…" at bounding box center [285, 219] width 506 height 391
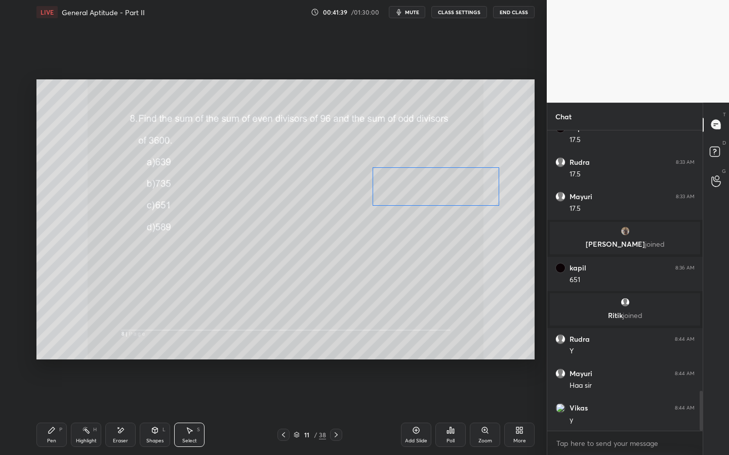
drag, startPoint x: 495, startPoint y: 195, endPoint x: 464, endPoint y: 194, distance: 30.9
click at [466, 193] on div "0 ° Undo Copy Duplicate Duplicate to new slide Delete" at bounding box center [285, 219] width 498 height 280
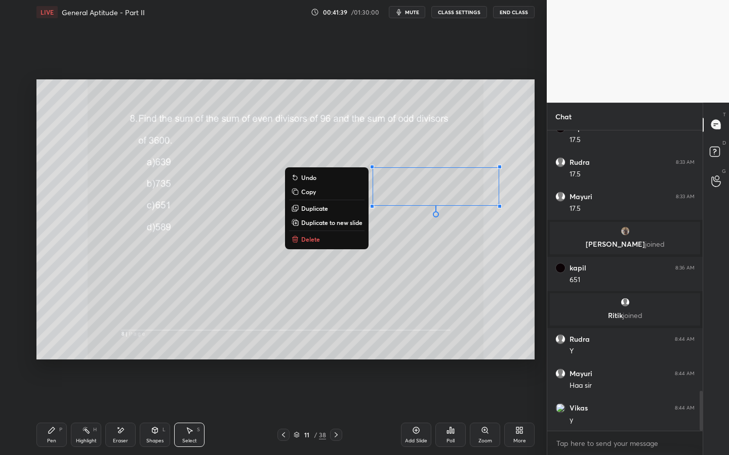
click at [433, 265] on div "0 ° Undo Copy Duplicate Duplicate to new slide Delete" at bounding box center [285, 219] width 498 height 280
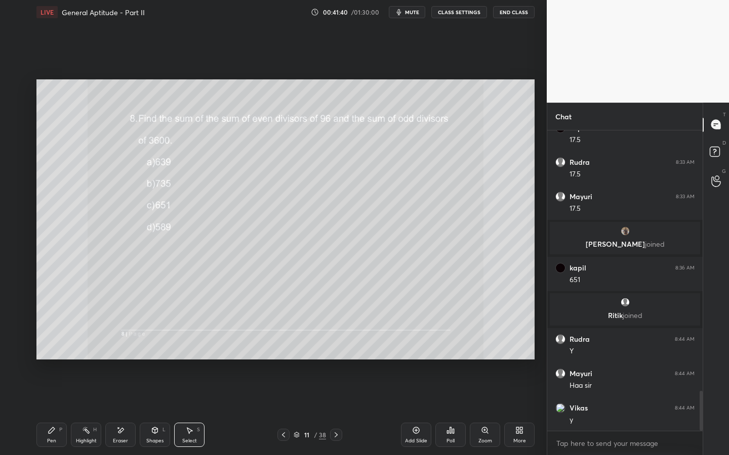
click at [50, 348] on div "Pen P" at bounding box center [51, 435] width 30 height 24
drag, startPoint x: 120, startPoint y: 439, endPoint x: 165, endPoint y: 413, distance: 51.7
click at [123, 348] on div "Eraser" at bounding box center [120, 441] width 15 height 5
drag, startPoint x: 58, startPoint y: 428, endPoint x: 64, endPoint y: 420, distance: 10.1
click at [57, 348] on div "Pen P" at bounding box center [51, 435] width 30 height 24
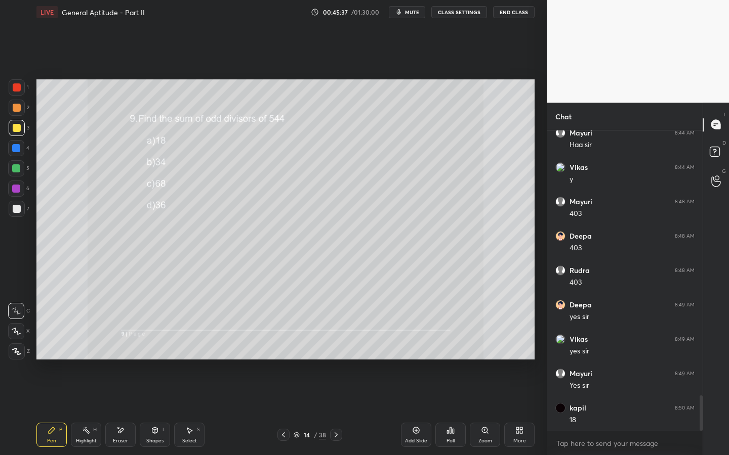
scroll to position [2243, 0]
click at [115, 348] on div "Eraser" at bounding box center [120, 435] width 30 height 24
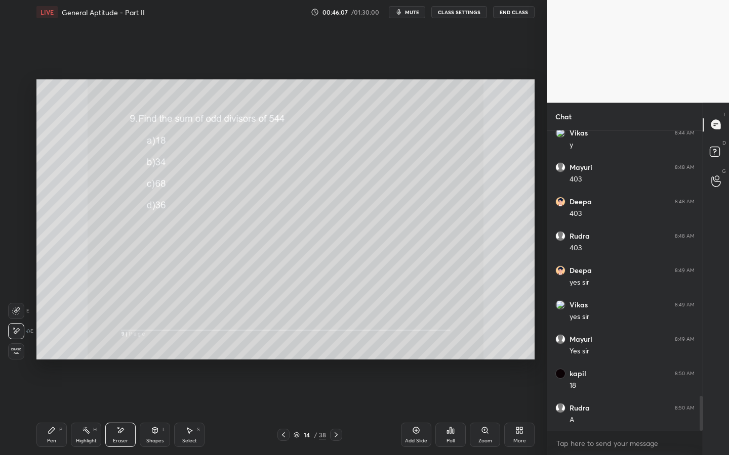
scroll to position [2278, 0]
drag, startPoint x: 59, startPoint y: 434, endPoint x: 68, endPoint y: 427, distance: 11.9
click at [57, 348] on div "Pen P" at bounding box center [51, 435] width 30 height 24
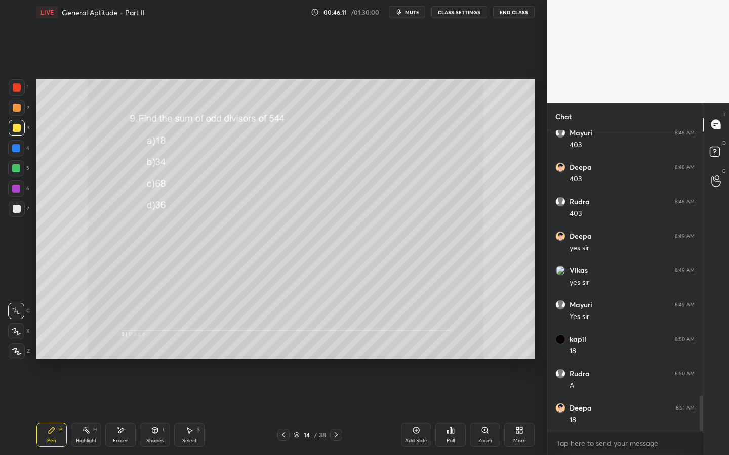
scroll to position [2312, 0]
drag, startPoint x: 117, startPoint y: 431, endPoint x: 150, endPoint y: 417, distance: 35.2
click at [120, 348] on icon at bounding box center [120, 431] width 8 height 9
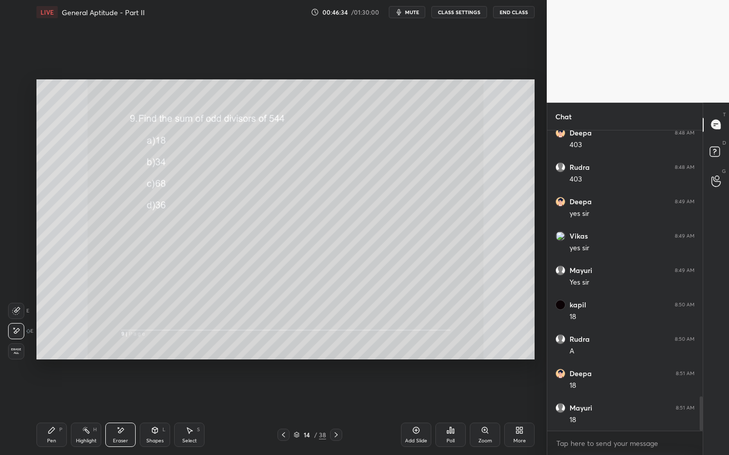
click at [54, 348] on div "Pen P" at bounding box center [51, 435] width 30 height 24
click at [335, 348] on icon at bounding box center [335, 435] width 3 height 5
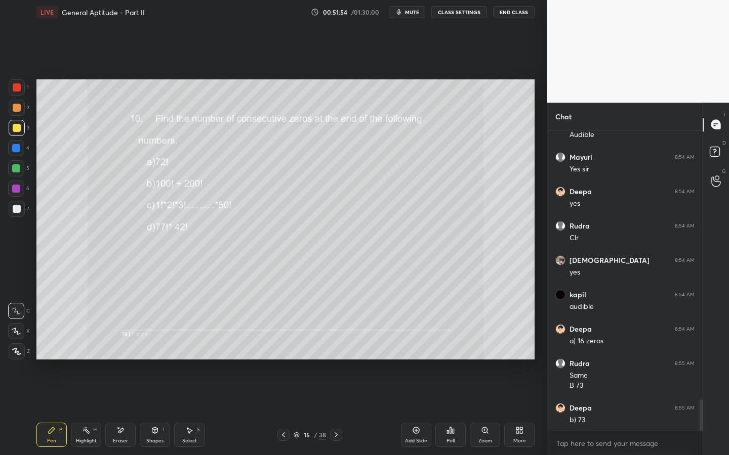
scroll to position [2615, 0]
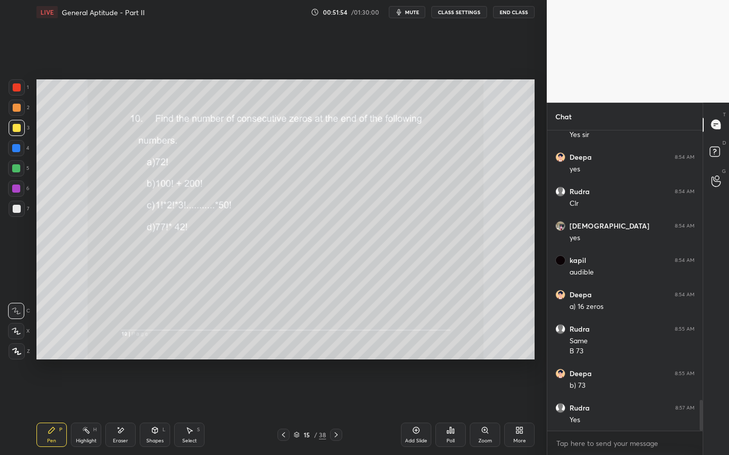
drag, startPoint x: 132, startPoint y: 436, endPoint x: 137, endPoint y: 417, distance: 19.4
click at [132, 348] on div "Eraser" at bounding box center [120, 435] width 30 height 24
drag, startPoint x: 63, startPoint y: 436, endPoint x: 98, endPoint y: 425, distance: 37.3
click at [62, 348] on div "Pen P" at bounding box center [51, 435] width 30 height 24
click at [412, 348] on icon at bounding box center [416, 431] width 8 height 8
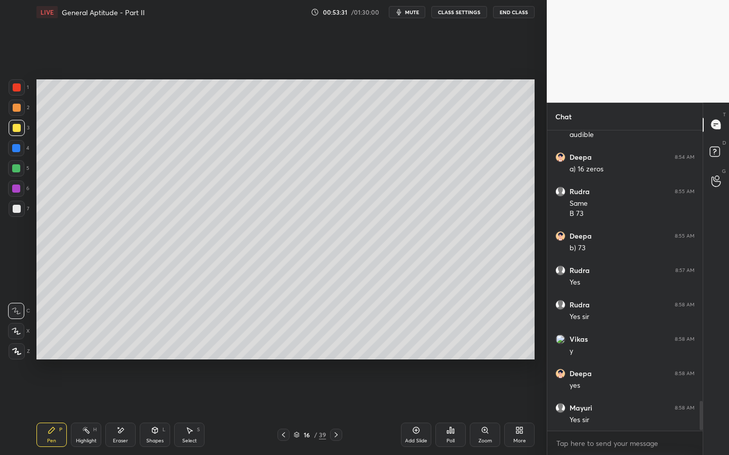
scroll to position [4, 4]
click at [420, 348] on div "Add Slide" at bounding box center [416, 435] width 30 height 24
click at [120, 348] on icon at bounding box center [121, 430] width 6 height 5
click at [48, 348] on div "Pen" at bounding box center [51, 441] width 9 height 5
click at [284, 348] on icon at bounding box center [283, 435] width 8 height 8
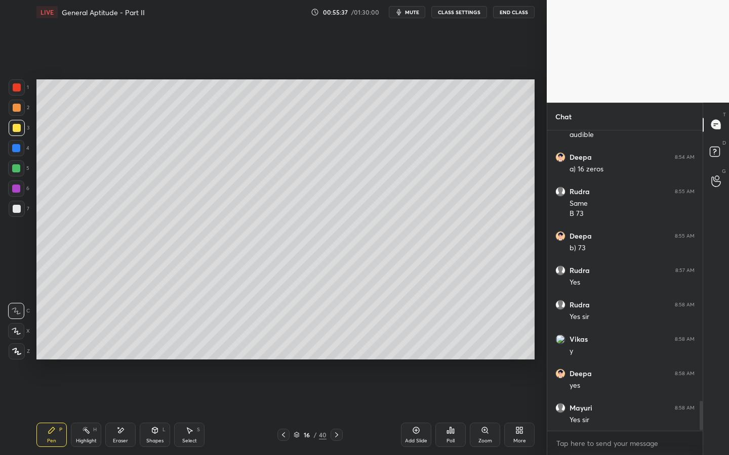
click at [284, 348] on icon at bounding box center [283, 435] width 8 height 8
click at [337, 348] on icon at bounding box center [336, 435] width 8 height 8
click at [338, 348] on icon at bounding box center [336, 435] width 8 height 8
click at [281, 348] on icon at bounding box center [283, 435] width 8 height 8
click at [284, 348] on icon at bounding box center [283, 435] width 8 height 8
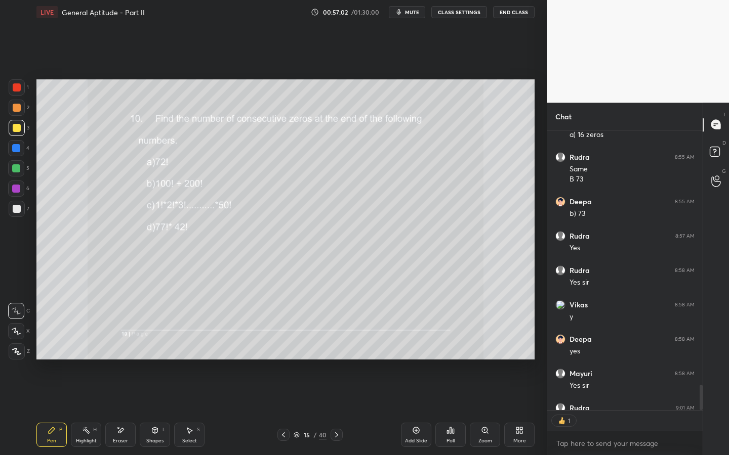
scroll to position [2842, 0]
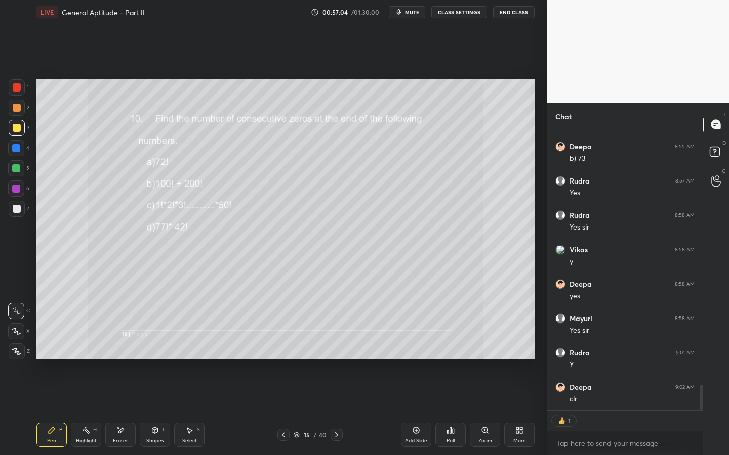
click at [123, 348] on div "Eraser" at bounding box center [120, 435] width 30 height 24
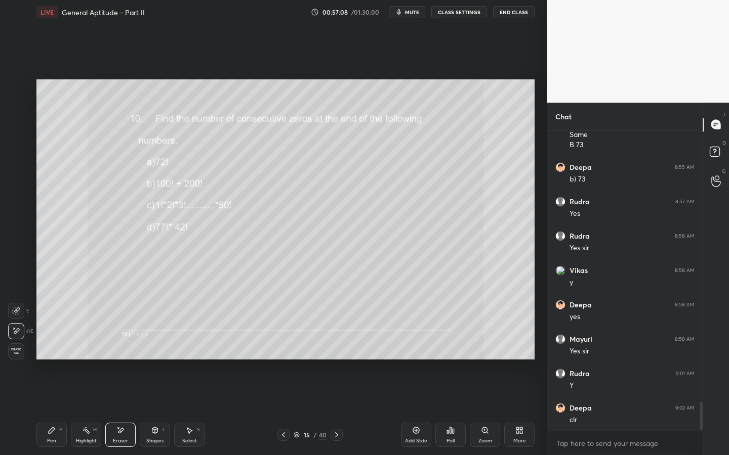
drag, startPoint x: 48, startPoint y: 441, endPoint x: 50, endPoint y: 432, distance: 9.8
click at [49, 348] on div "Pen" at bounding box center [51, 441] width 9 height 5
click at [125, 348] on div "Eraser" at bounding box center [120, 435] width 30 height 24
drag, startPoint x: 58, startPoint y: 433, endPoint x: 70, endPoint y: 404, distance: 31.5
click at [58, 348] on div "Pen P" at bounding box center [51, 435] width 30 height 24
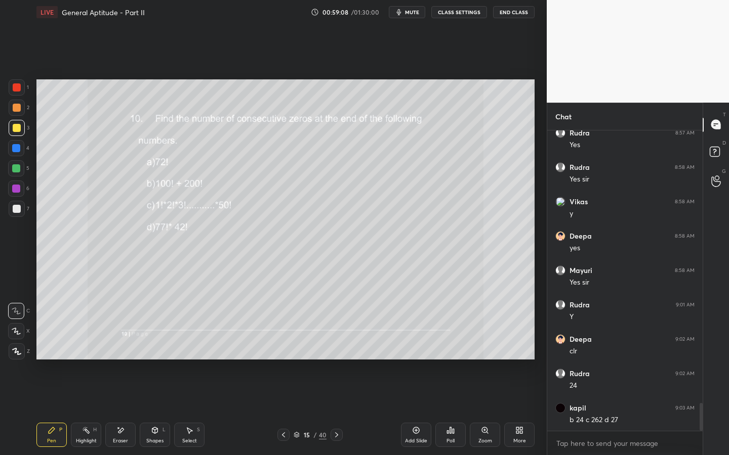
scroll to position [2925, 0]
click at [125, 348] on div "Eraser" at bounding box center [120, 435] width 30 height 24
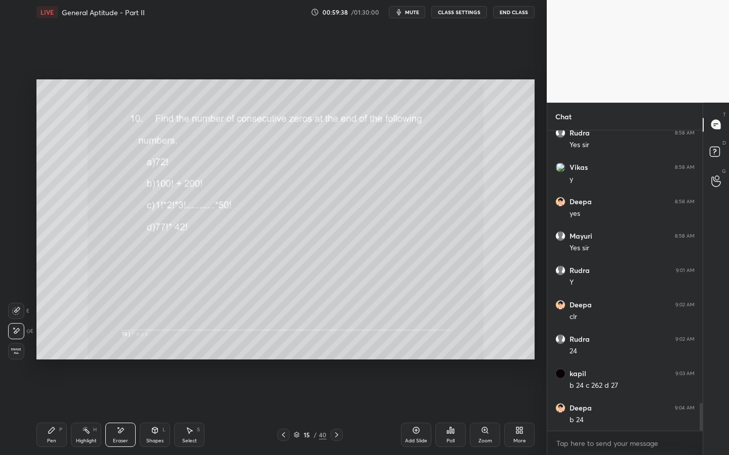
click at [62, 348] on div "P" at bounding box center [60, 430] width 3 height 5
click at [420, 348] on div "Add Slide" at bounding box center [416, 435] width 30 height 24
drag, startPoint x: 128, startPoint y: 434, endPoint x: 135, endPoint y: 424, distance: 12.2
click at [130, 348] on div "Eraser" at bounding box center [120, 435] width 30 height 24
click at [57, 348] on div "Pen P" at bounding box center [51, 435] width 30 height 24
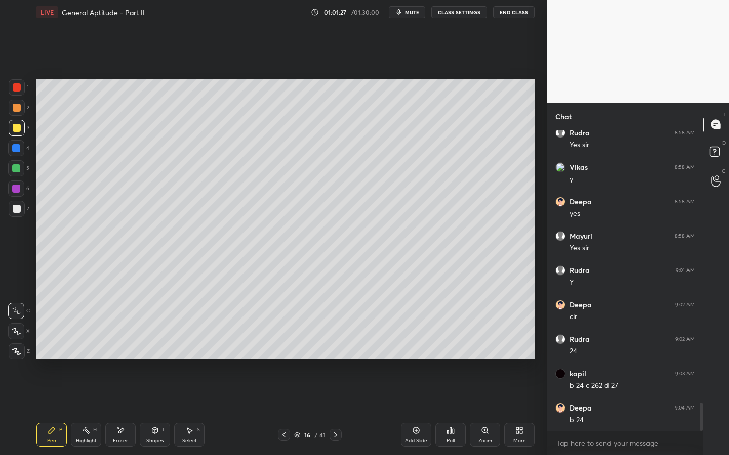
click at [130, 348] on div "Eraser" at bounding box center [120, 435] width 30 height 24
drag, startPoint x: 55, startPoint y: 429, endPoint x: 118, endPoint y: 378, distance: 81.0
click at [55, 348] on icon at bounding box center [52, 431] width 8 height 8
click at [122, 348] on icon at bounding box center [120, 431] width 8 height 9
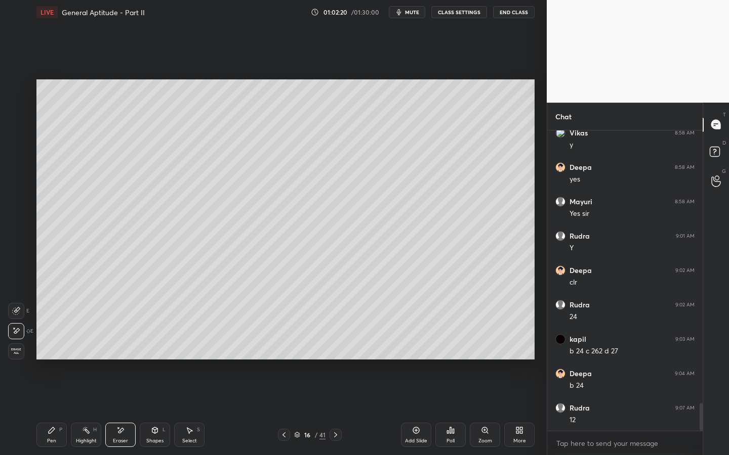
click at [62, 348] on div "Pen P" at bounding box center [51, 435] width 30 height 24
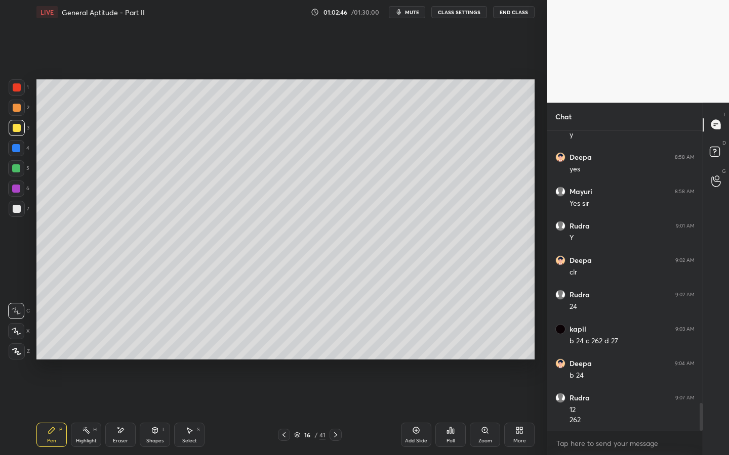
click at [286, 348] on icon at bounding box center [284, 435] width 8 height 8
click at [332, 348] on icon at bounding box center [335, 435] width 8 height 8
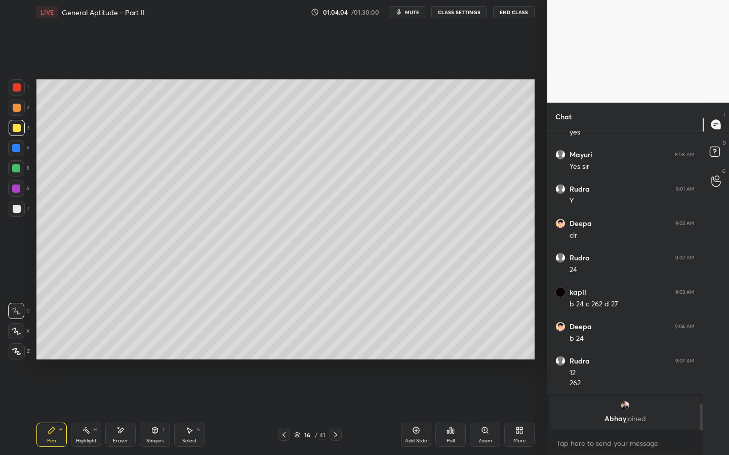
scroll to position [2842, 0]
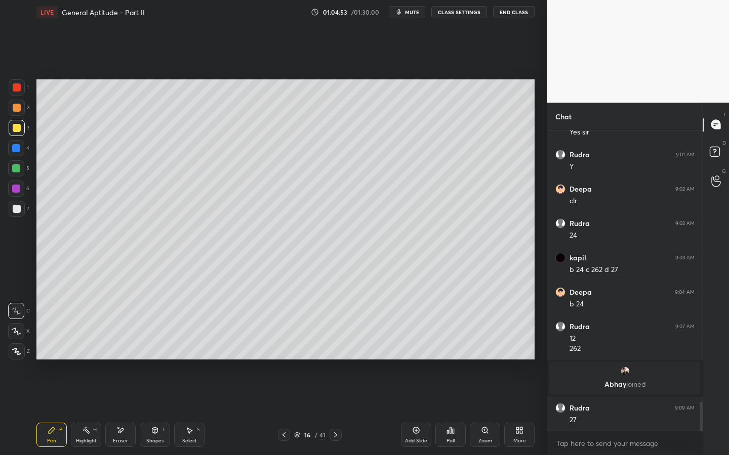
click at [284, 348] on icon at bounding box center [284, 435] width 8 height 8
click at [14, 209] on div at bounding box center [17, 209] width 8 height 8
click at [455, 348] on div "Poll" at bounding box center [450, 435] width 30 height 24
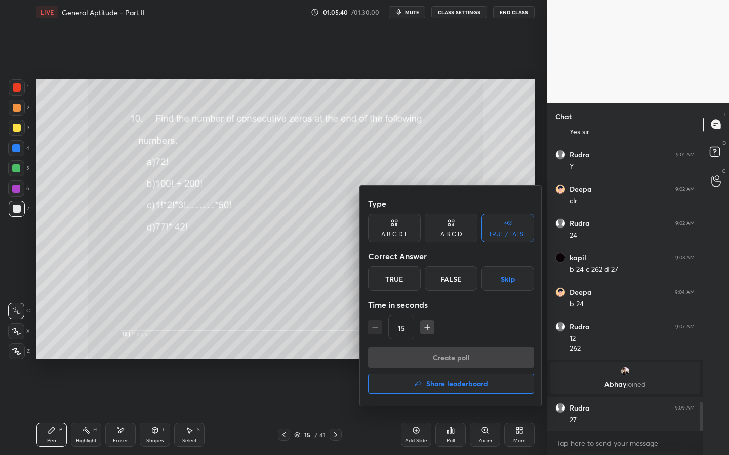
click at [402, 285] on div "True" at bounding box center [394, 279] width 53 height 24
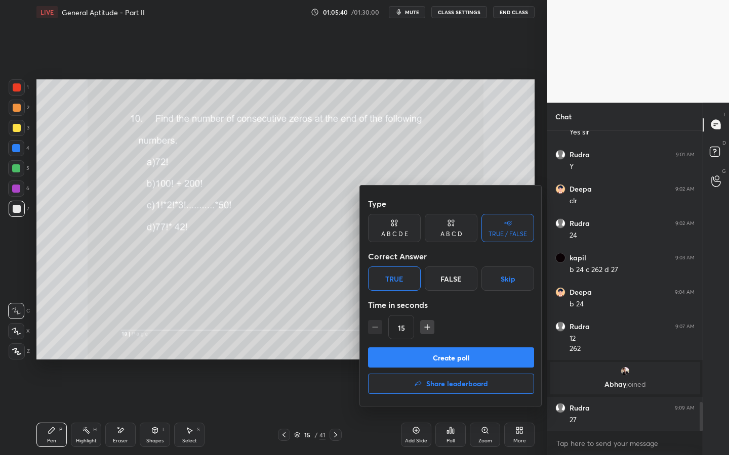
click at [423, 348] on button "Create poll" at bounding box center [451, 358] width 166 height 20
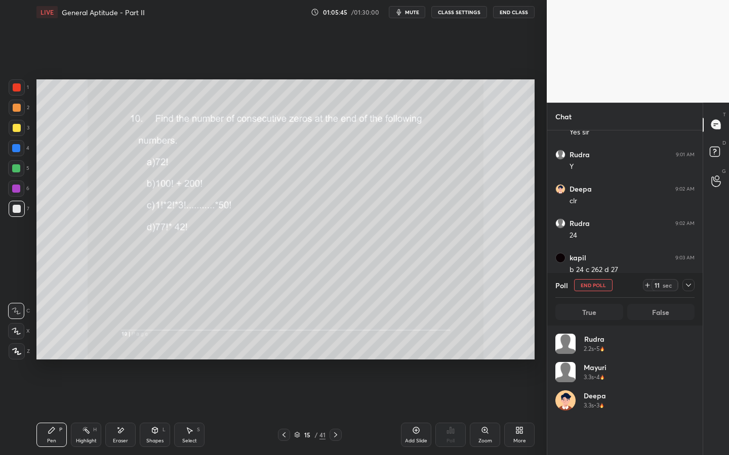
scroll to position [118, 136]
drag, startPoint x: 649, startPoint y: 282, endPoint x: 648, endPoint y: 287, distance: 5.2
click at [650, 283] on icon at bounding box center [647, 285] width 8 height 8
click at [689, 348] on div "Vikas 6.1s • 4" at bounding box center [624, 433] width 139 height 28
click at [691, 348] on div "Vikas 6.1s • 4" at bounding box center [624, 433] width 139 height 28
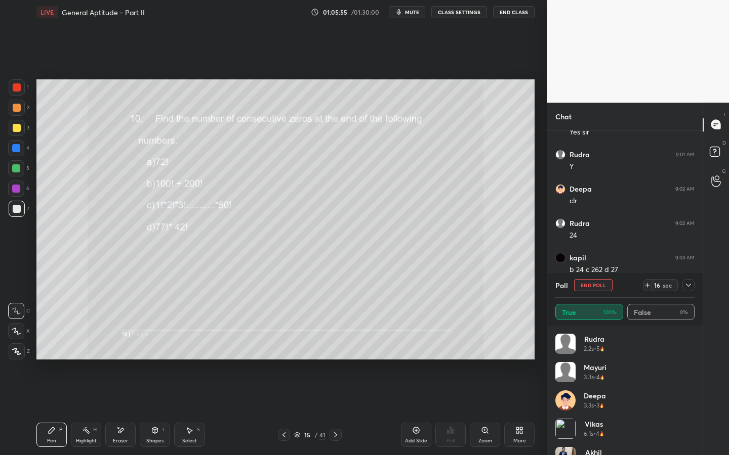
click at [691, 348] on div "Rudra 2.2s • 5 [PERSON_NAME] 3.3s • 4 Deepa 3.3s • 3 Vikas 6.1s • 4 [PERSON_NAM…" at bounding box center [624, 394] width 139 height 121
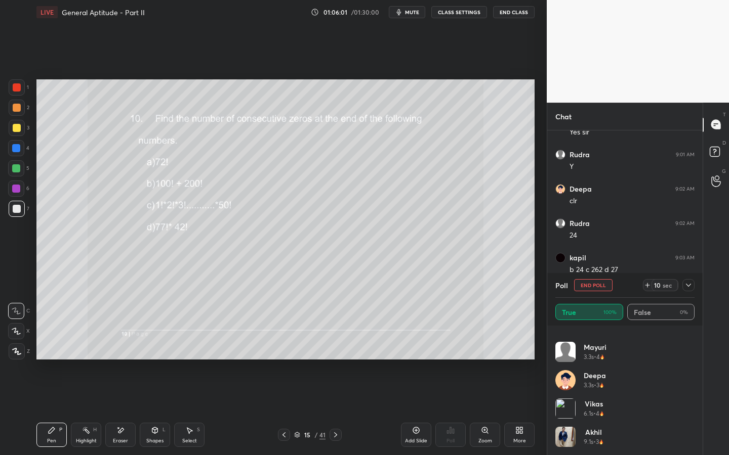
scroll to position [49, 0]
click at [602, 286] on button "End Poll" at bounding box center [593, 285] width 38 height 12
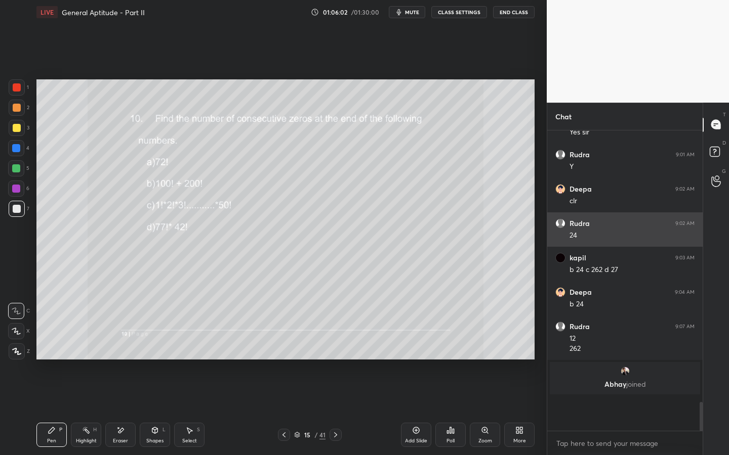
scroll to position [292, 152]
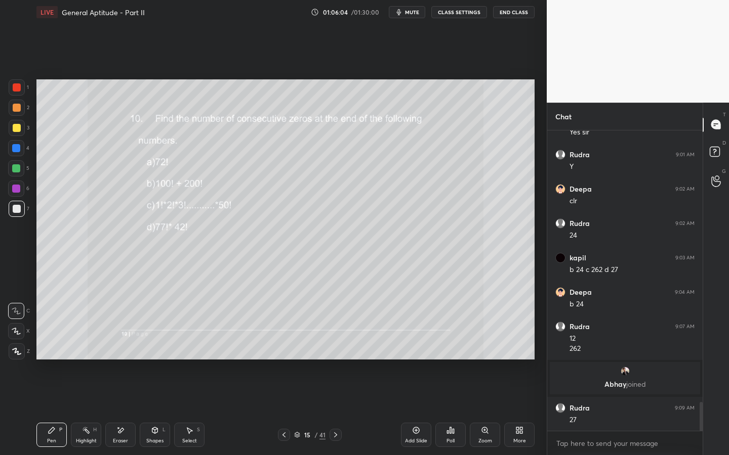
click at [338, 348] on icon at bounding box center [335, 435] width 8 height 8
click at [333, 348] on icon at bounding box center [335, 435] width 8 height 8
click at [335, 348] on icon at bounding box center [335, 435] width 8 height 8
click at [338, 348] on icon at bounding box center [335, 435] width 8 height 8
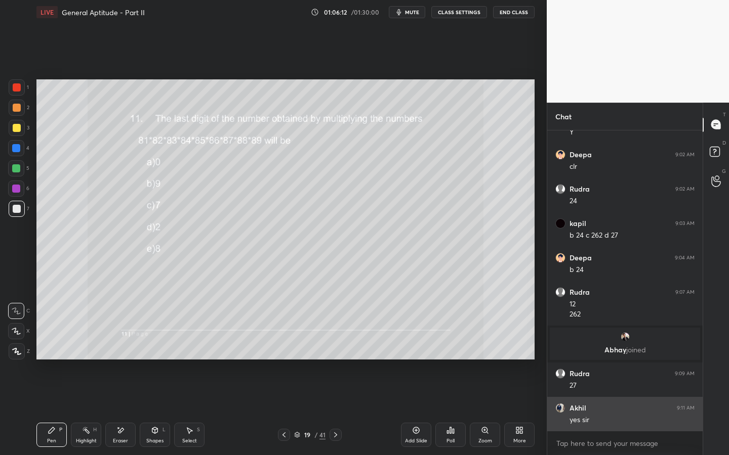
click at [577, 348] on h6 "Akhil" at bounding box center [577, 408] width 17 height 9
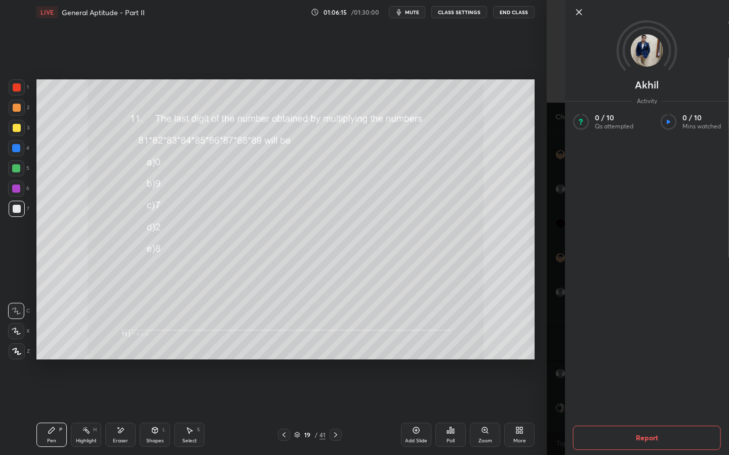
click at [576, 15] on icon at bounding box center [578, 12] width 5 height 5
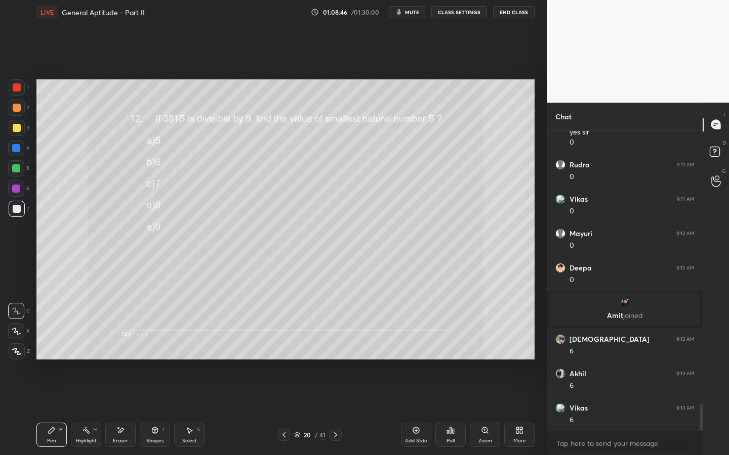
scroll to position [3106, 0]
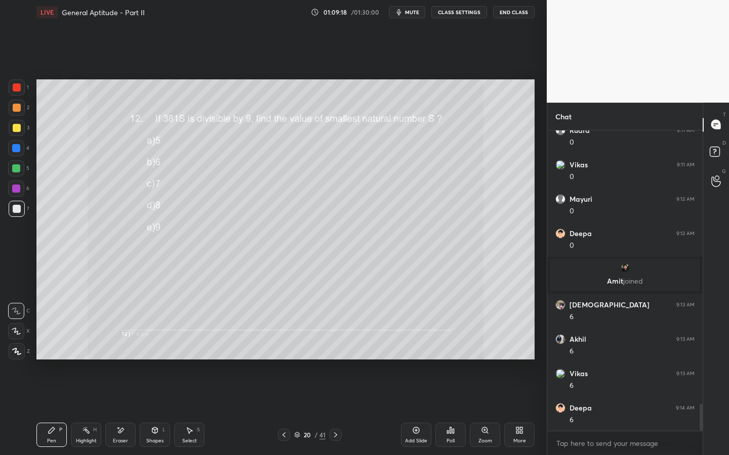
click at [331, 348] on icon at bounding box center [335, 435] width 8 height 8
click at [418, 348] on div "Add Slide" at bounding box center [416, 435] width 30 height 24
click at [118, 348] on icon at bounding box center [120, 431] width 8 height 9
drag, startPoint x: 52, startPoint y: 428, endPoint x: 81, endPoint y: 394, distance: 44.5
click at [53, 348] on icon at bounding box center [52, 431] width 8 height 8
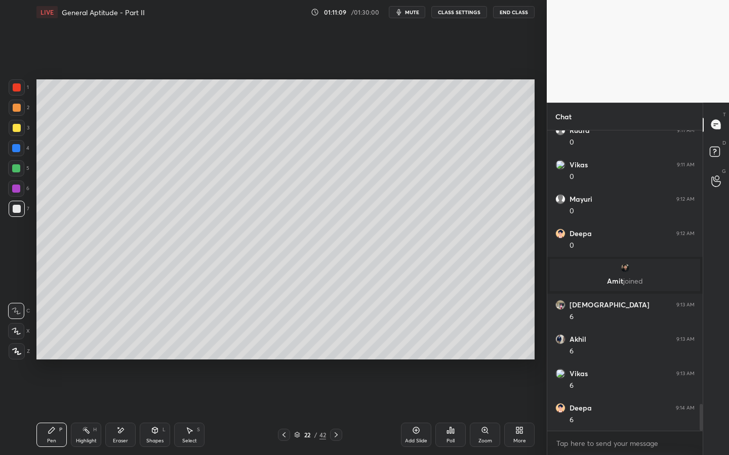
drag, startPoint x: 414, startPoint y: 430, endPoint x: 415, endPoint y: 416, distance: 13.7
click at [414, 348] on icon at bounding box center [416, 431] width 8 height 8
click at [124, 348] on div "Eraser" at bounding box center [120, 435] width 30 height 24
click at [48, 348] on div "Pen P" at bounding box center [51, 435] width 30 height 24
drag, startPoint x: 119, startPoint y: 431, endPoint x: 123, endPoint y: 428, distance: 5.2
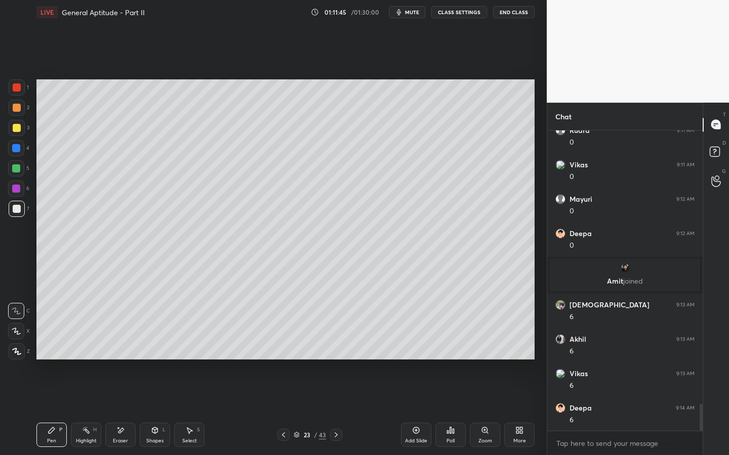
click at [121, 348] on icon at bounding box center [120, 431] width 8 height 9
drag, startPoint x: 54, startPoint y: 431, endPoint x: 104, endPoint y: 372, distance: 76.8
click at [54, 348] on icon at bounding box center [52, 431] width 8 height 8
click at [417, 348] on icon at bounding box center [416, 431] width 8 height 8
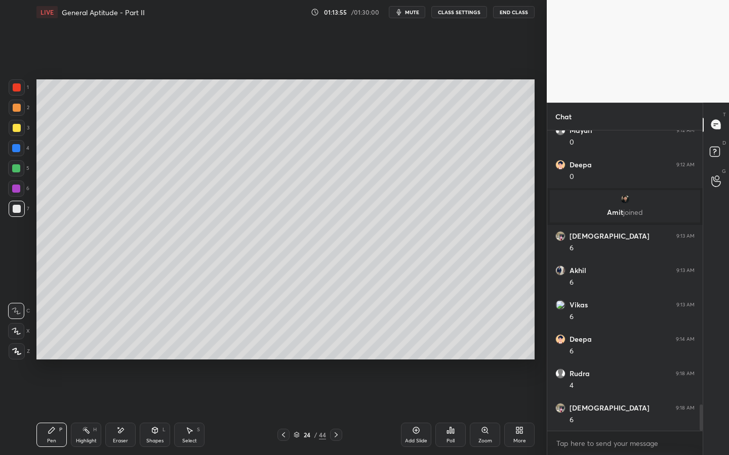
click at [478, 348] on div "Setting up your live class Poll for secs No correct answer Start poll" at bounding box center [285, 219] width 506 height 391
click at [487, 348] on div "Setting up your live class Poll for secs No correct answer Start poll" at bounding box center [285, 219] width 506 height 391
click at [483, 348] on div "Setting up your live class Poll for secs No correct answer Start poll" at bounding box center [285, 219] width 506 height 391
click at [194, 348] on div "Select S" at bounding box center [189, 435] width 30 height 24
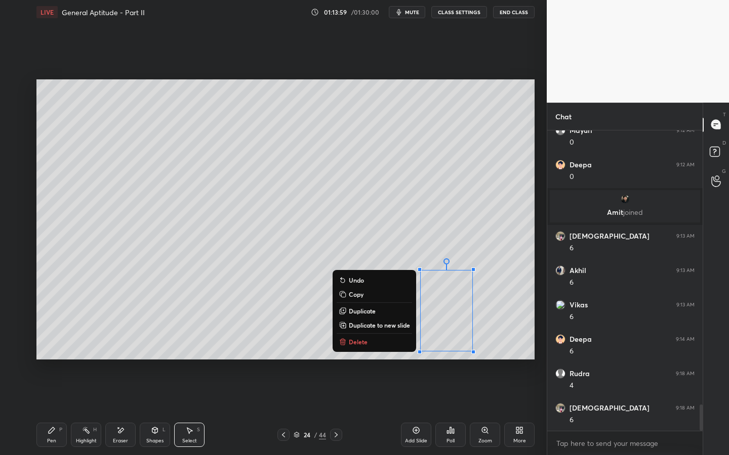
drag, startPoint x: 417, startPoint y: 267, endPoint x: 509, endPoint y: 375, distance: 142.2
click at [509, 348] on div "0 ° Undo Copy Duplicate Duplicate to new slide Delete Setting up your live clas…" at bounding box center [285, 219] width 506 height 391
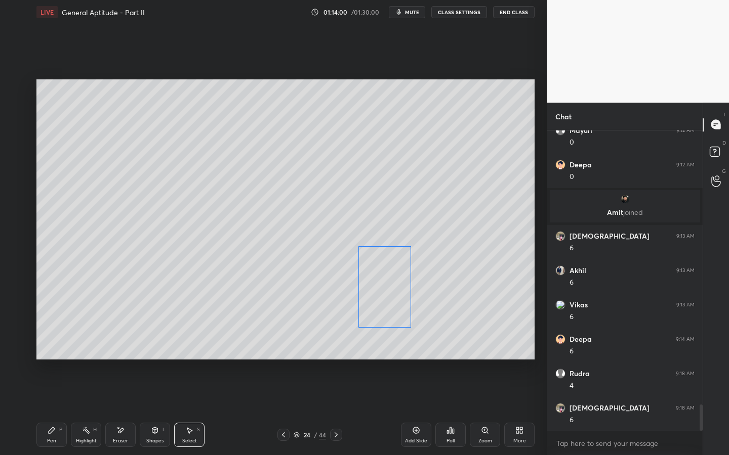
drag, startPoint x: 463, startPoint y: 329, endPoint x: 406, endPoint y: 306, distance: 61.3
click at [405, 306] on div "0 ° Undo Copy Duplicate Duplicate to new slide Delete" at bounding box center [285, 219] width 498 height 280
drag, startPoint x: 506, startPoint y: 326, endPoint x: 500, endPoint y: 329, distance: 6.8
click at [506, 326] on div "0 ° Undo Copy Duplicate Duplicate to new slide Delete" at bounding box center [285, 219] width 498 height 280
click at [120, 348] on div "Eraser" at bounding box center [120, 441] width 15 height 5
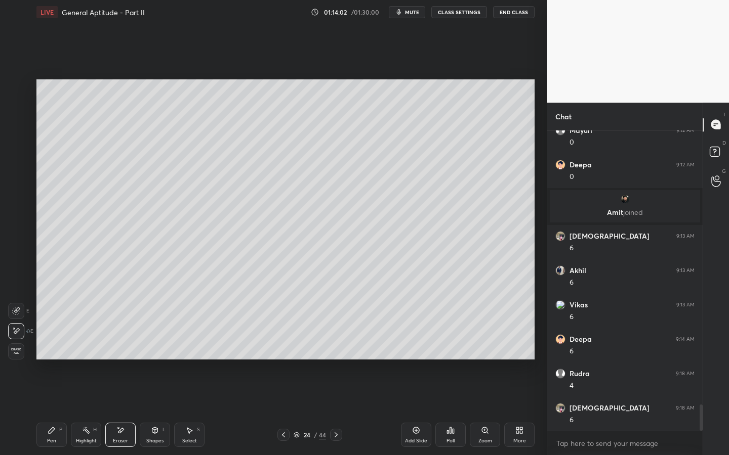
click at [440, 348] on div "Setting up your live class Poll for secs No correct answer Start poll" at bounding box center [285, 219] width 506 height 391
click at [52, 348] on div "Pen" at bounding box center [51, 441] width 9 height 5
click at [281, 348] on icon at bounding box center [283, 435] width 8 height 8
click at [410, 348] on div "Add Slide" at bounding box center [416, 441] width 22 height 5
click at [279, 348] on div at bounding box center [283, 435] width 12 height 12
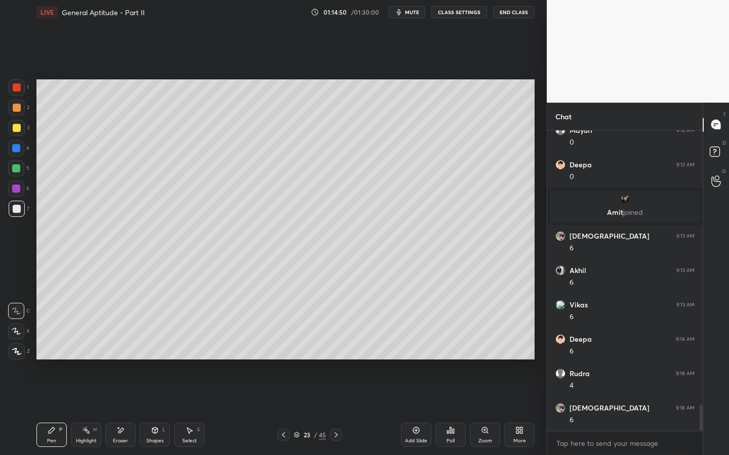
click at [332, 348] on icon at bounding box center [336, 435] width 8 height 8
click at [337, 348] on icon at bounding box center [335, 435] width 3 height 5
click at [283, 348] on icon at bounding box center [283, 435] width 8 height 8
drag, startPoint x: 338, startPoint y: 437, endPoint x: 343, endPoint y: 435, distance: 5.8
click at [338, 348] on icon at bounding box center [336, 435] width 8 height 8
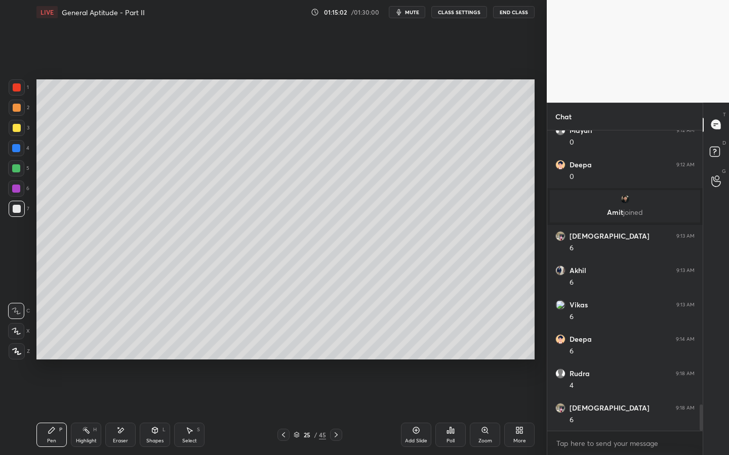
click at [416, 348] on div "Add Slide" at bounding box center [416, 435] width 30 height 24
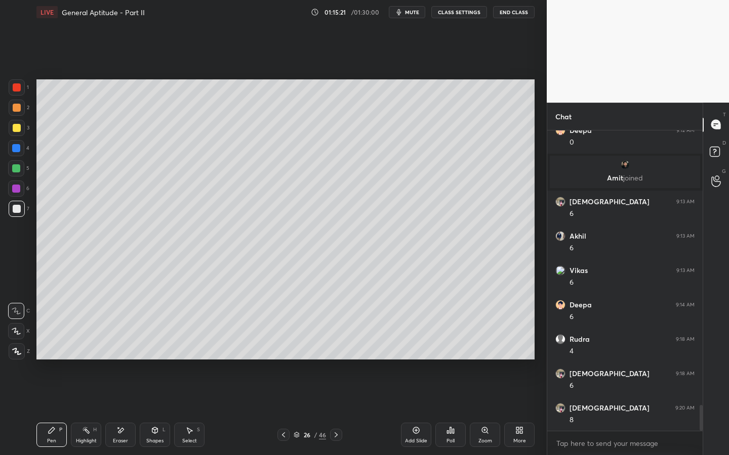
click at [457, 348] on div "Poll" at bounding box center [450, 435] width 30 height 24
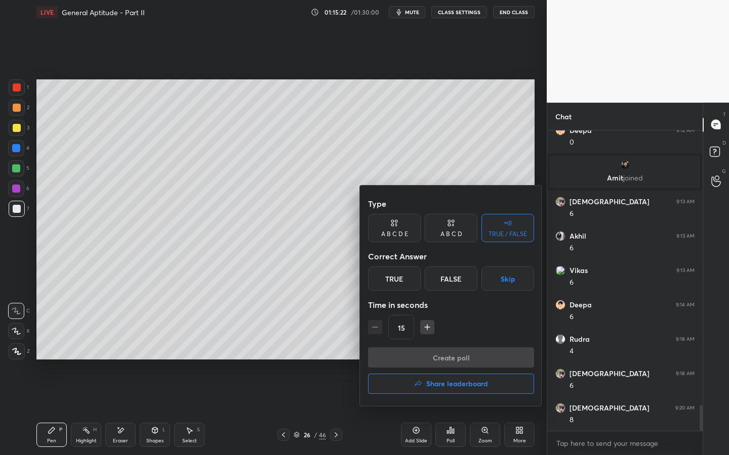
drag, startPoint x: 399, startPoint y: 279, endPoint x: 404, endPoint y: 308, distance: 29.2
click at [400, 281] on div "True" at bounding box center [394, 279] width 53 height 24
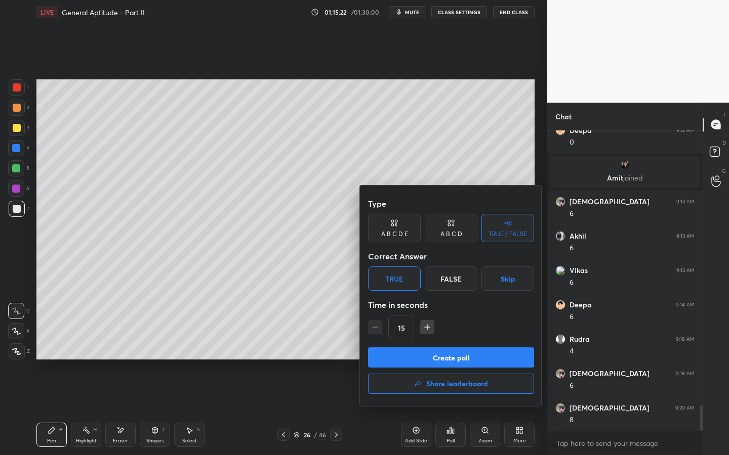
click at [411, 348] on button "Create poll" at bounding box center [451, 358] width 166 height 20
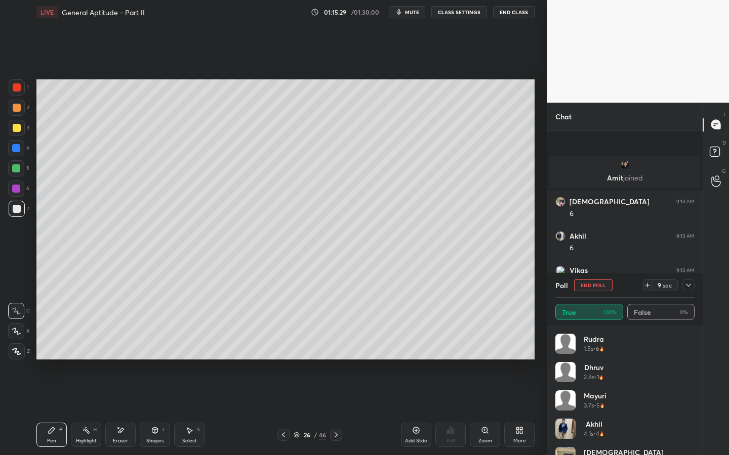
scroll to position [3296, 0]
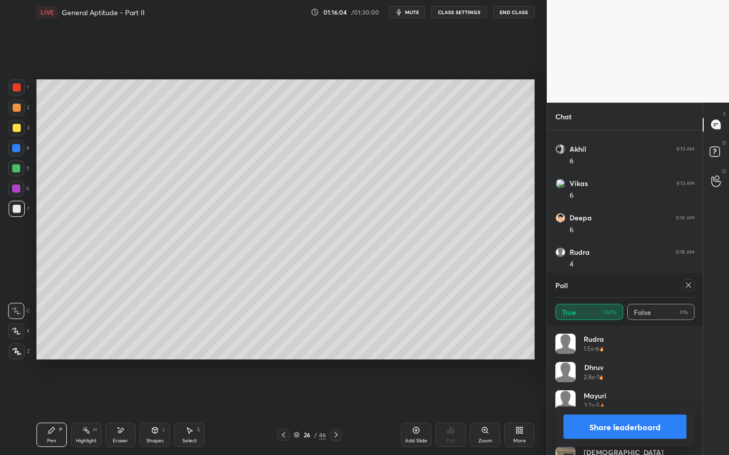
click at [282, 348] on icon at bounding box center [283, 435] width 8 height 8
click at [283, 348] on div at bounding box center [283, 435] width 12 height 12
click at [282, 348] on icon at bounding box center [283, 435] width 8 height 8
click at [280, 348] on icon at bounding box center [283, 435] width 8 height 8
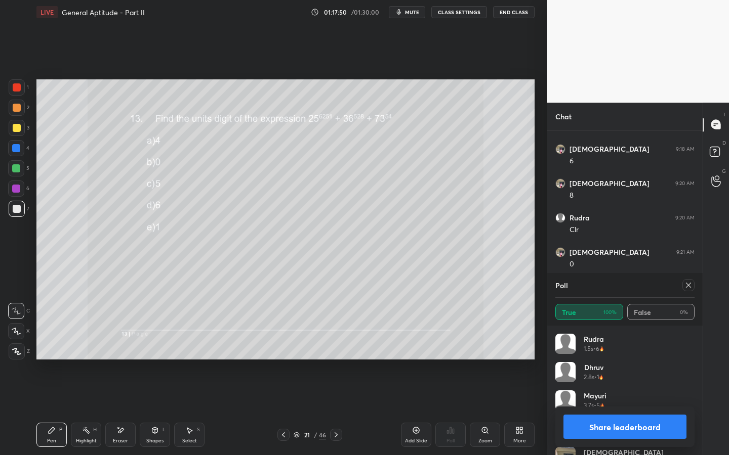
scroll to position [3468, 0]
drag, startPoint x: 692, startPoint y: 287, endPoint x: 689, endPoint y: 278, distance: 10.1
click at [691, 287] on div at bounding box center [688, 285] width 12 height 12
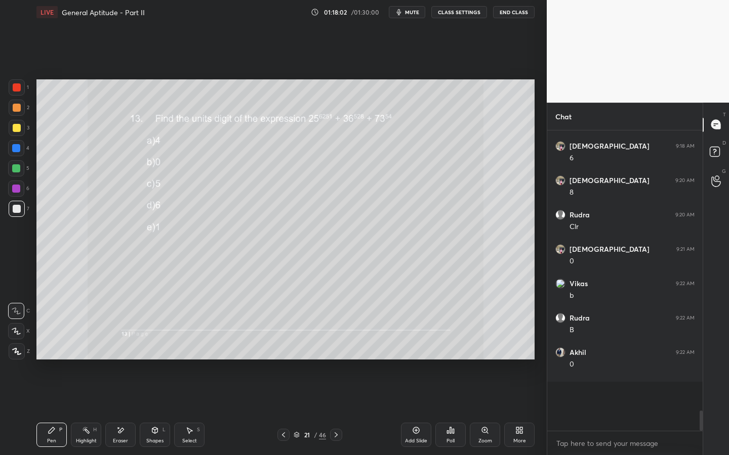
scroll to position [4, 4]
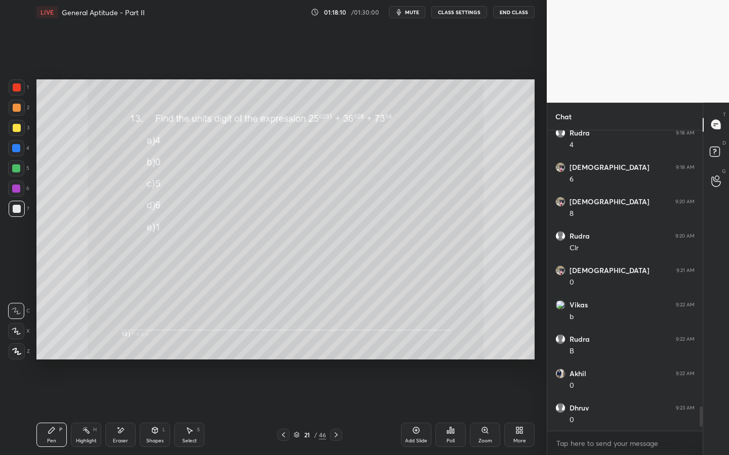
click at [15, 131] on div at bounding box center [17, 128] width 8 height 8
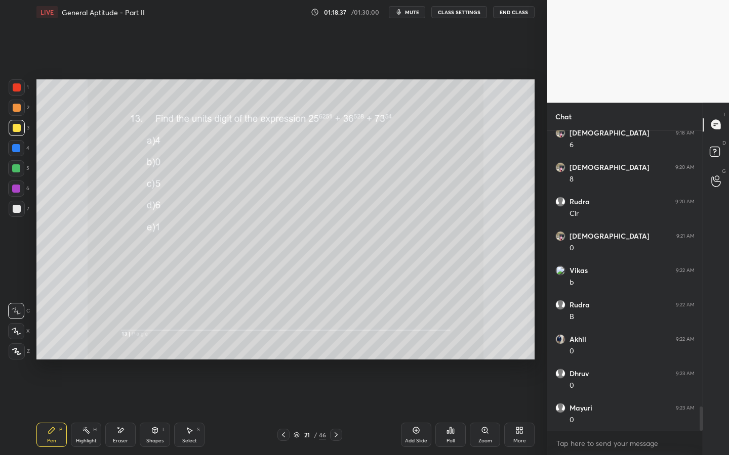
click at [502, 81] on div "Setting up your live class Poll for secs No correct answer Start poll" at bounding box center [285, 219] width 506 height 391
click at [339, 348] on icon at bounding box center [336, 435] width 8 height 8
click at [340, 348] on div at bounding box center [336, 435] width 12 height 12
click at [341, 348] on div at bounding box center [336, 435] width 12 height 12
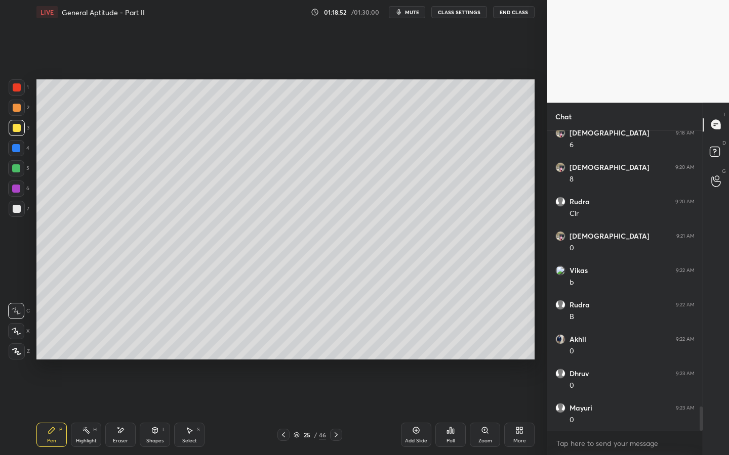
click at [341, 348] on div at bounding box center [336, 435] width 12 height 12
click at [340, 348] on div at bounding box center [336, 435] width 12 height 12
drag, startPoint x: 296, startPoint y: 433, endPoint x: 301, endPoint y: 429, distance: 6.2
click at [296, 348] on div "27 / 46" at bounding box center [310, 435] width 32 height 9
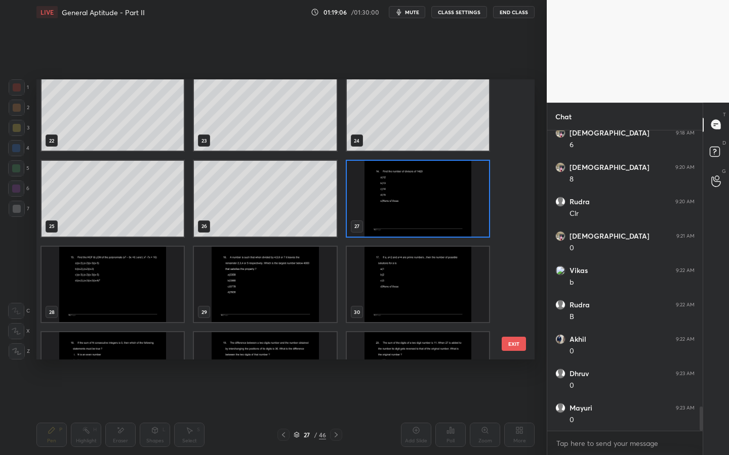
scroll to position [603, 0]
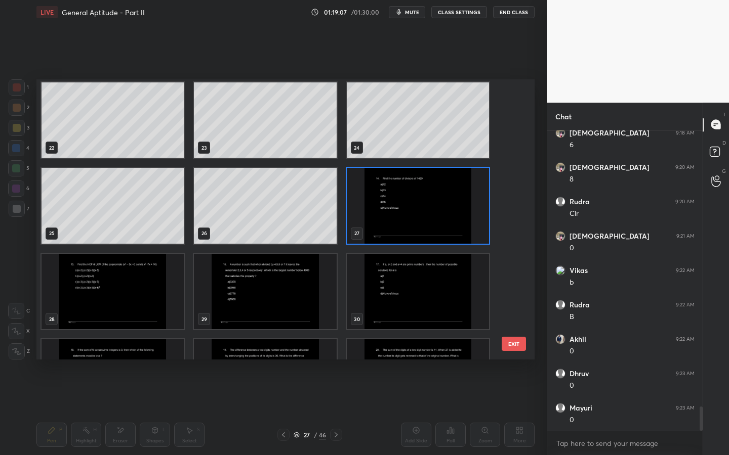
click at [451, 215] on img "grid" at bounding box center [418, 206] width 142 height 76
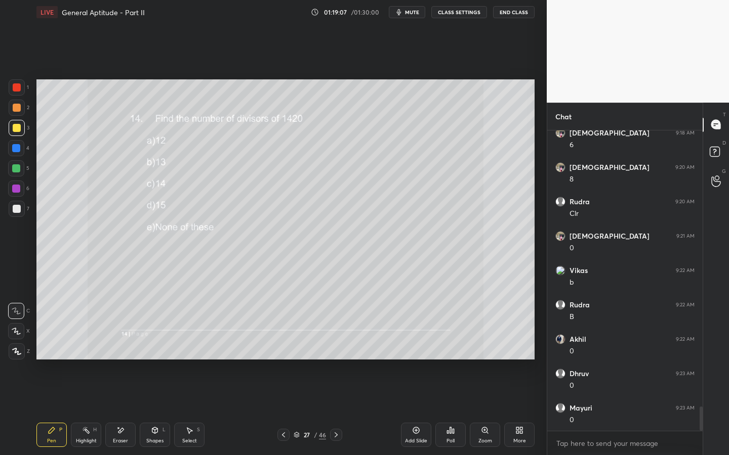
click at [451, 215] on img "grid" at bounding box center [418, 206] width 142 height 76
click at [409, 12] on span "mute" at bounding box center [412, 12] width 14 height 7
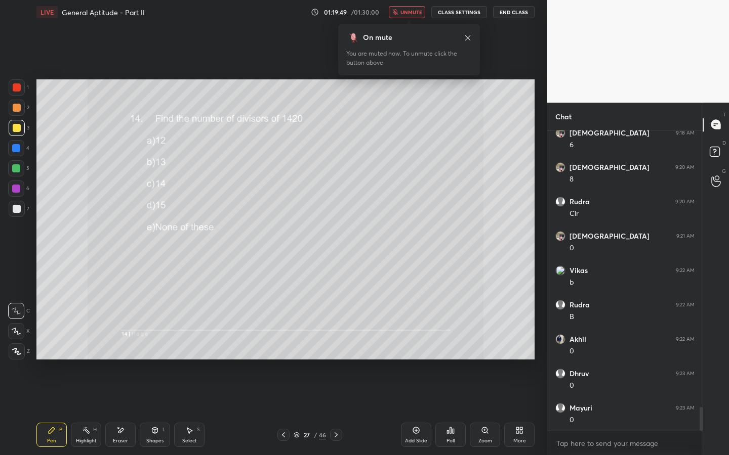
scroll to position [3487, 0]
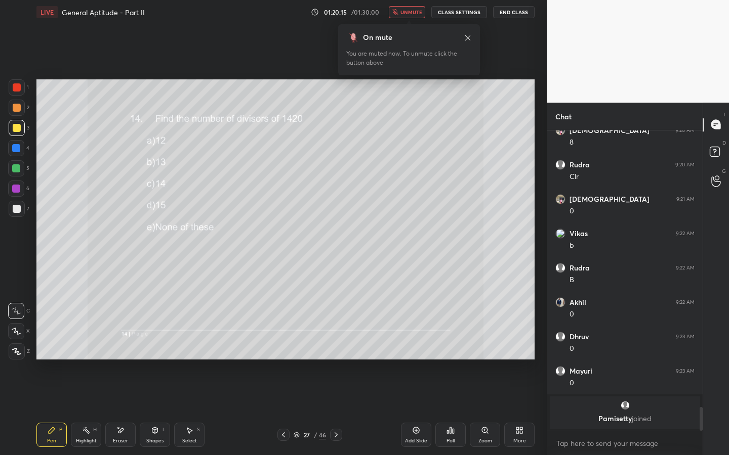
click at [414, 11] on span "unmute" at bounding box center [411, 12] width 22 height 7
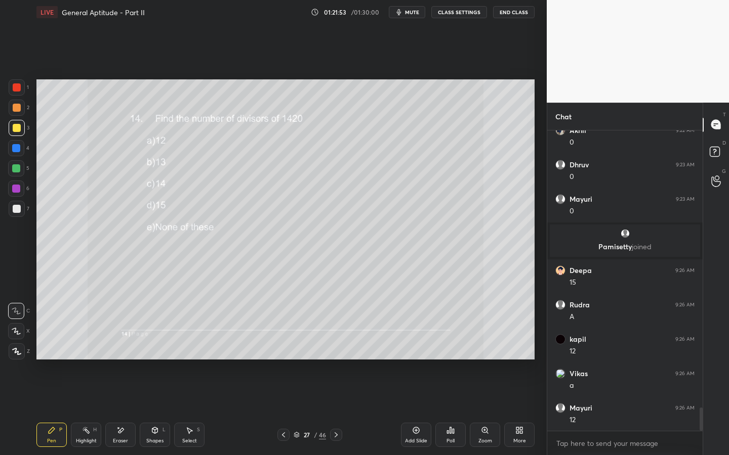
scroll to position [3555, 0]
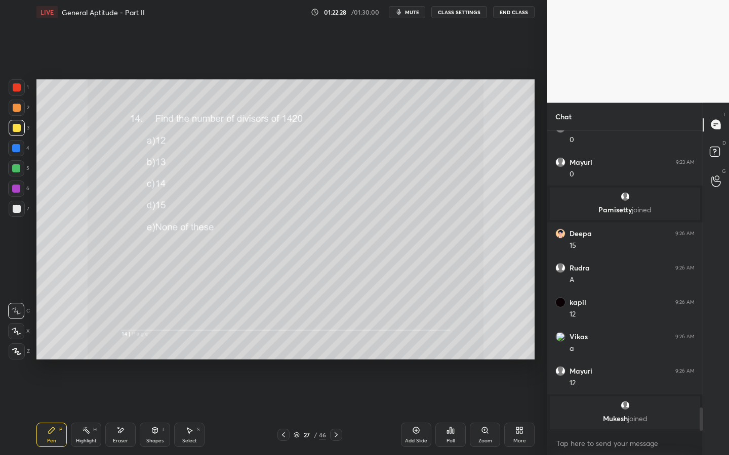
drag, startPoint x: 125, startPoint y: 429, endPoint x: 128, endPoint y: 422, distance: 7.5
click at [127, 348] on div "Eraser" at bounding box center [120, 435] width 30 height 24
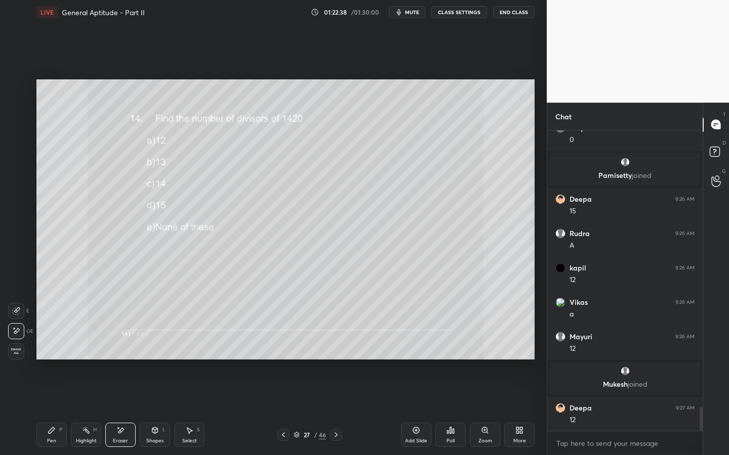
drag, startPoint x: 48, startPoint y: 437, endPoint x: 85, endPoint y: 405, distance: 48.7
click at [50, 348] on div "Pen P" at bounding box center [51, 435] width 30 height 24
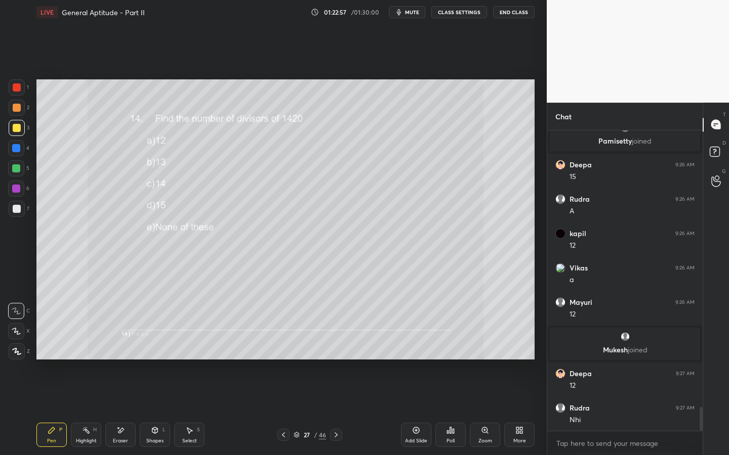
click at [336, 348] on icon at bounding box center [336, 435] width 8 height 8
click at [333, 348] on icon at bounding box center [336, 435] width 8 height 8
click at [338, 348] on icon at bounding box center [336, 435] width 8 height 8
click at [339, 348] on icon at bounding box center [336, 435] width 8 height 8
click at [282, 348] on icon at bounding box center [283, 435] width 3 height 5
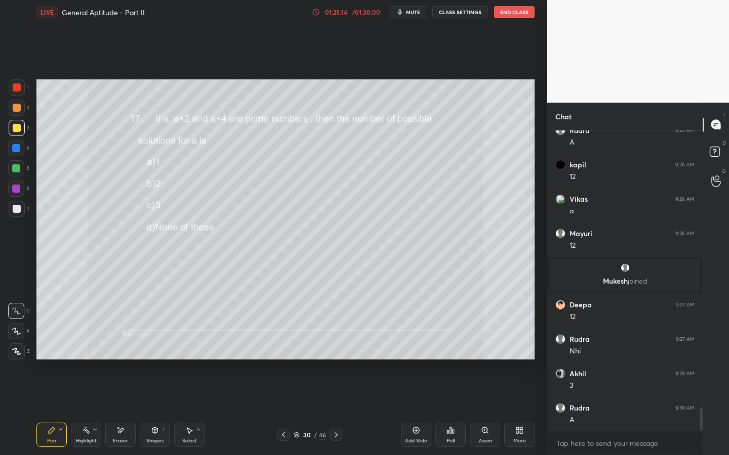
scroll to position [3651, 0]
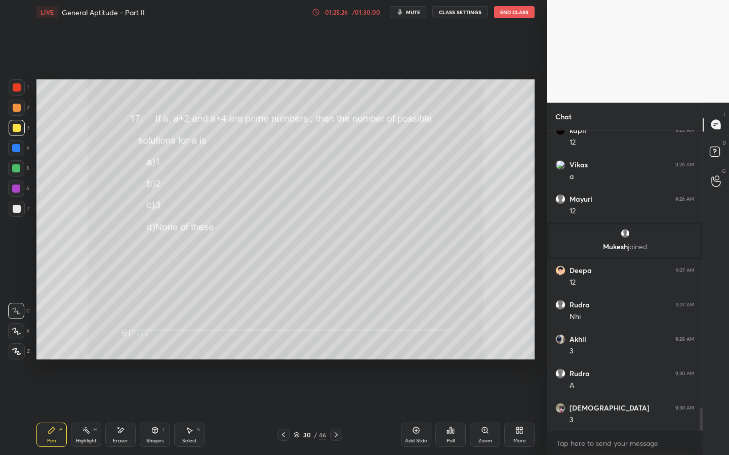
click at [339, 348] on icon at bounding box center [336, 435] width 8 height 8
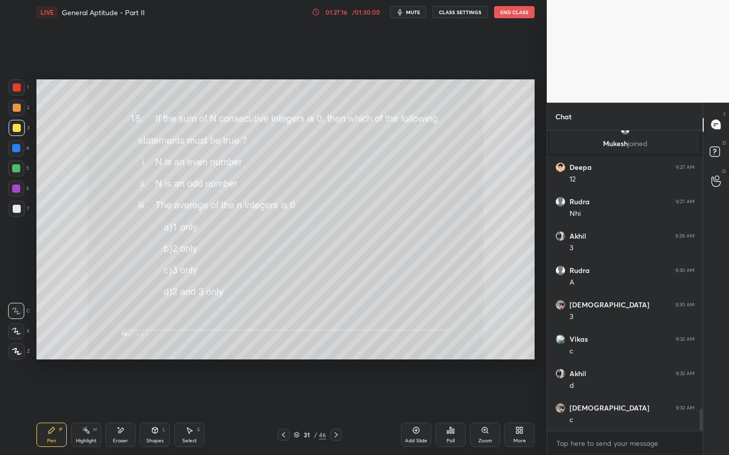
scroll to position [3789, 0]
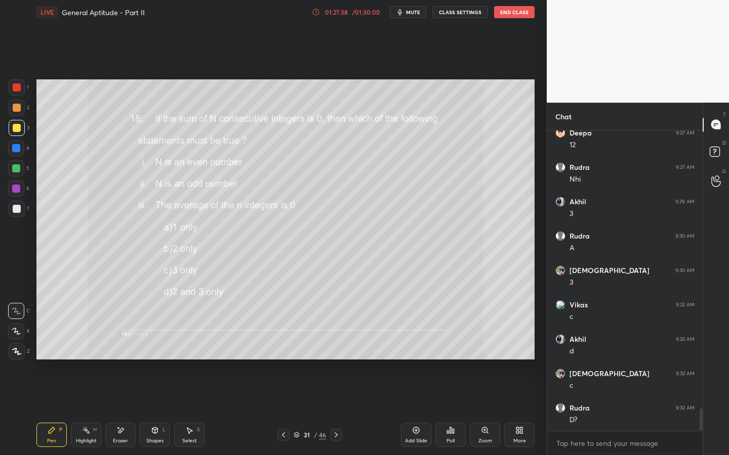
click at [122, 348] on div "Eraser" at bounding box center [120, 435] width 30 height 24
drag, startPoint x: 50, startPoint y: 434, endPoint x: 62, endPoint y: 415, distance: 22.5
click at [51, 348] on icon at bounding box center [52, 431] width 8 height 8
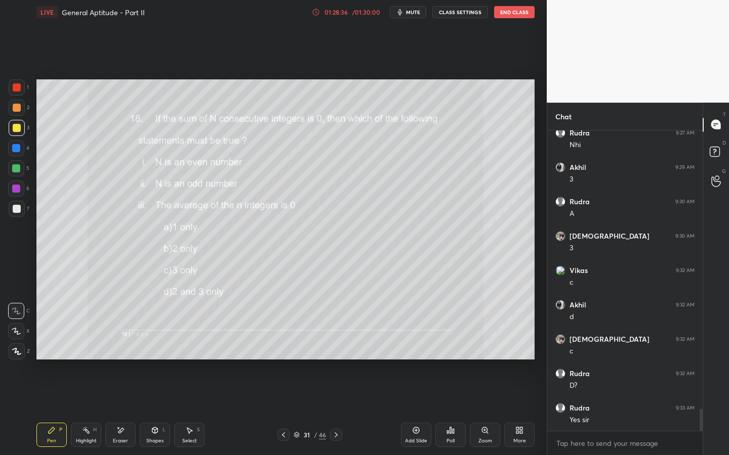
scroll to position [3858, 0]
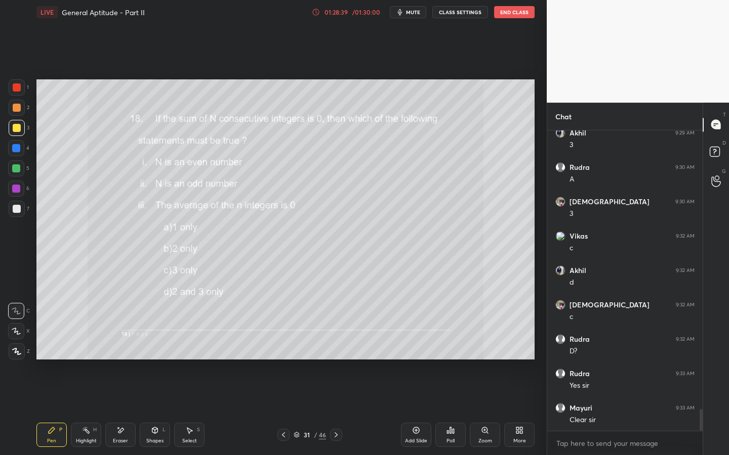
click at [336, 348] on icon at bounding box center [336, 435] width 8 height 8
click at [337, 348] on icon at bounding box center [336, 435] width 8 height 8
click at [336, 348] on icon at bounding box center [336, 435] width 8 height 8
click at [337, 348] on icon at bounding box center [336, 435] width 8 height 8
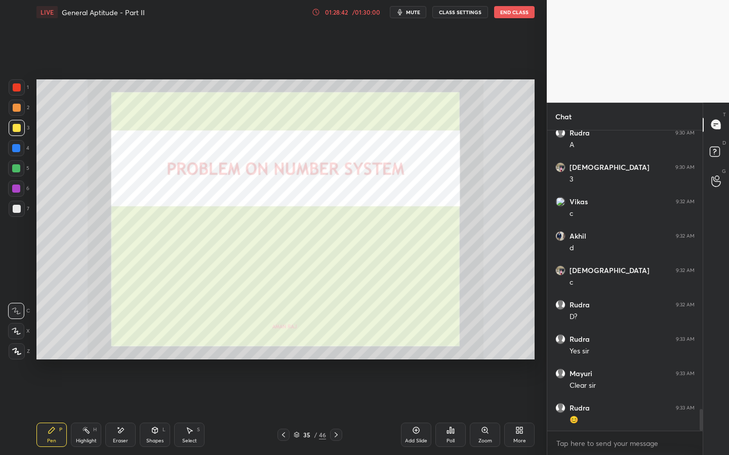
click at [338, 348] on icon at bounding box center [336, 435] width 8 height 8
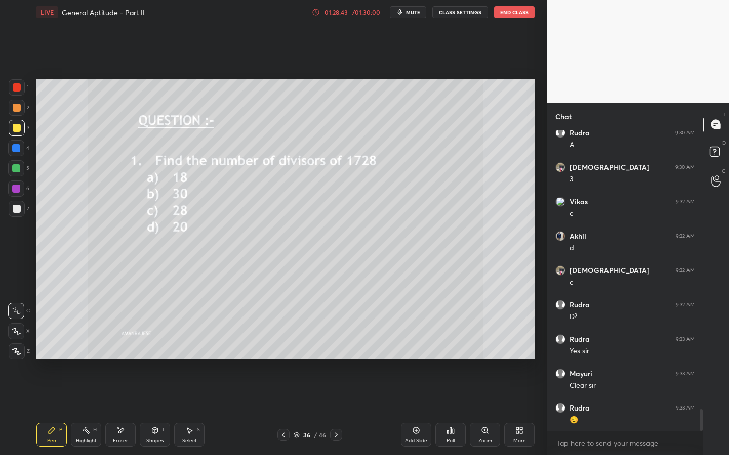
click at [336, 348] on icon at bounding box center [336, 435] width 8 height 8
click at [338, 348] on icon at bounding box center [336, 435] width 8 height 8
click at [336, 348] on icon at bounding box center [336, 435] width 8 height 8
click at [335, 348] on icon at bounding box center [336, 435] width 8 height 8
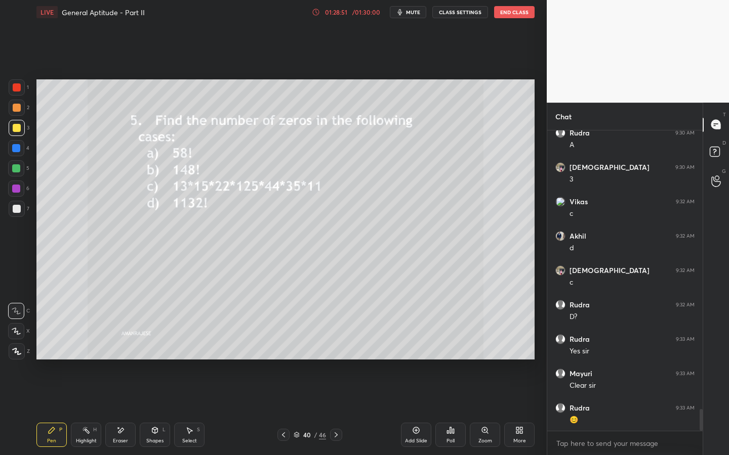
click at [335, 348] on div "Pen P Highlight H Eraser Shapes L Select S 40 / 46 Add Slide Poll Zoom More" at bounding box center [285, 435] width 498 height 40
click at [339, 348] on icon at bounding box center [336, 435] width 8 height 8
click at [337, 348] on icon at bounding box center [336, 435] width 8 height 8
click at [333, 348] on icon at bounding box center [336, 435] width 8 height 8
click at [336, 348] on icon at bounding box center [336, 435] width 8 height 8
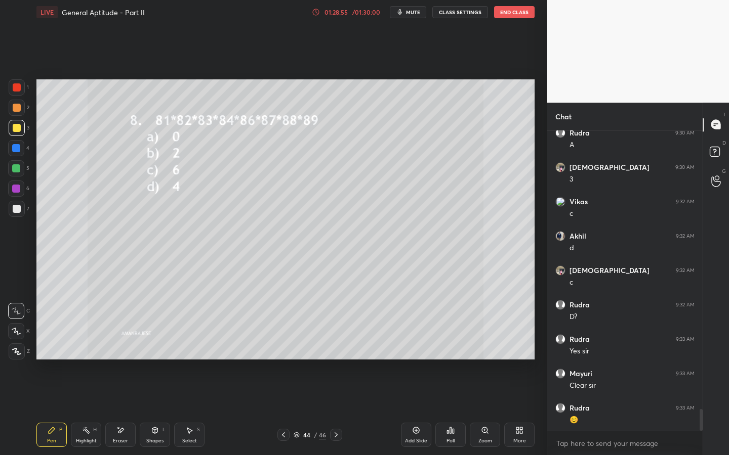
click at [338, 348] on icon at bounding box center [336, 435] width 8 height 8
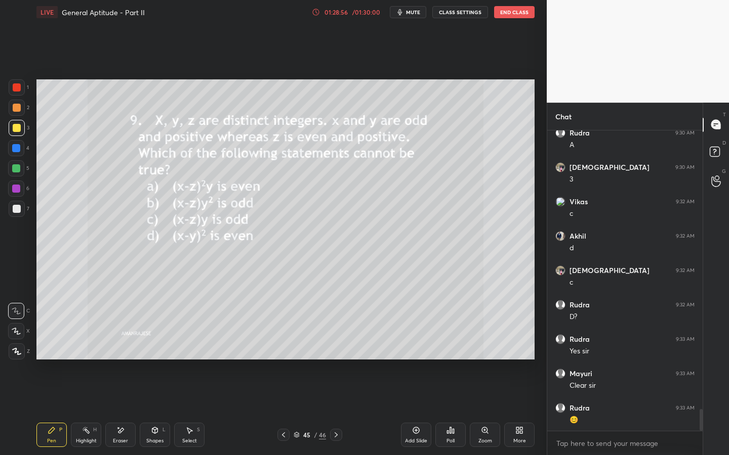
click at [336, 348] on div at bounding box center [336, 435] width 12 height 12
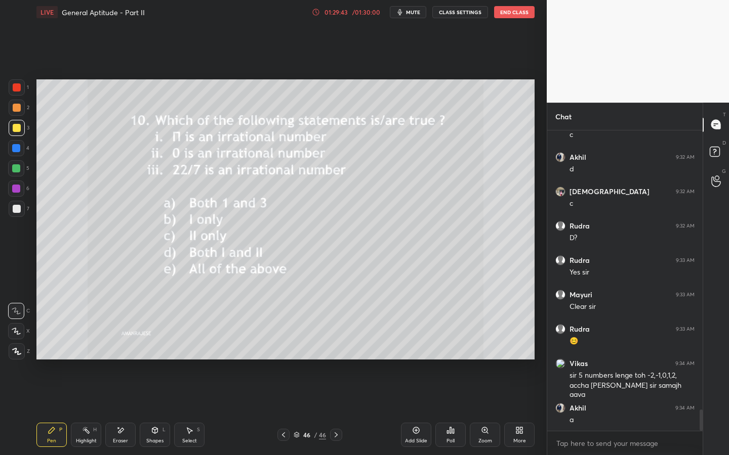
scroll to position [4005, 0]
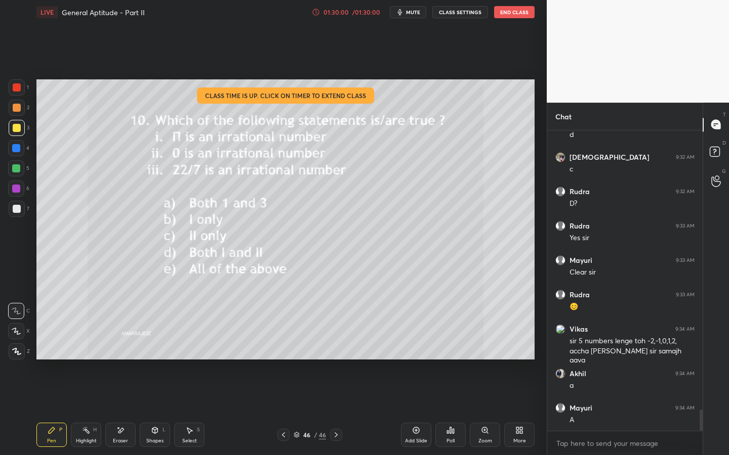
drag, startPoint x: 127, startPoint y: 437, endPoint x: 165, endPoint y: 403, distance: 50.9
click at [127, 348] on div "Eraser" at bounding box center [120, 435] width 30 height 24
drag, startPoint x: 59, startPoint y: 431, endPoint x: 105, endPoint y: 387, distance: 64.1
click at [59, 348] on div "Pen P" at bounding box center [51, 435] width 30 height 24
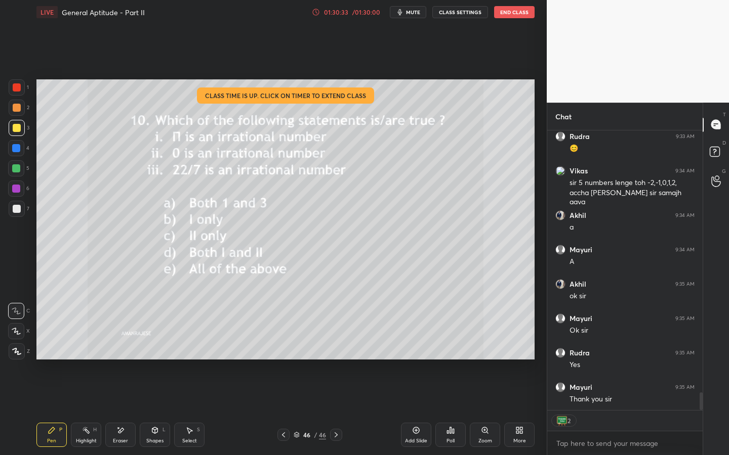
scroll to position [4198, 0]
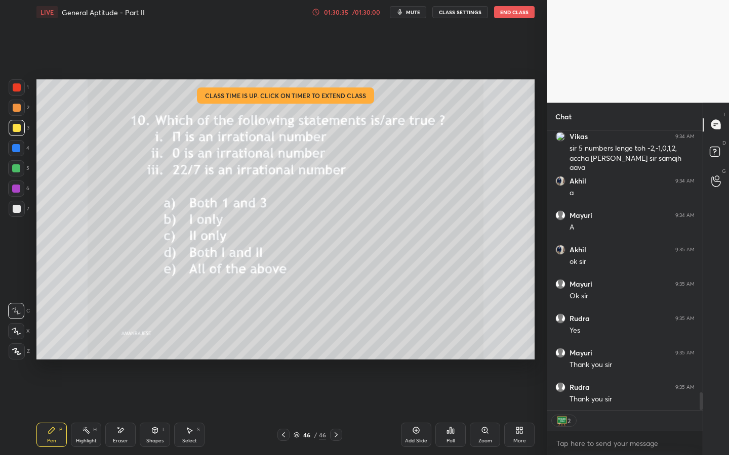
click at [511, 14] on button "End Class" at bounding box center [514, 12] width 40 height 12
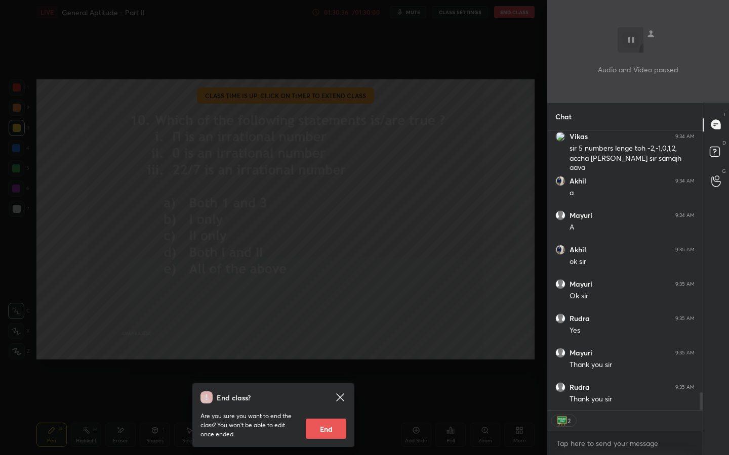
click at [323, 348] on button "End" at bounding box center [326, 429] width 40 height 20
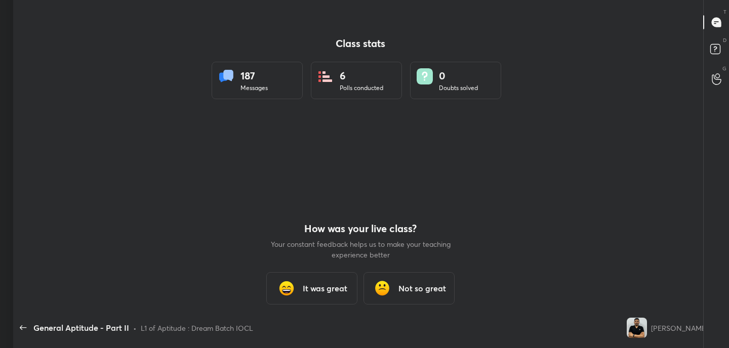
scroll to position [50320, 49883]
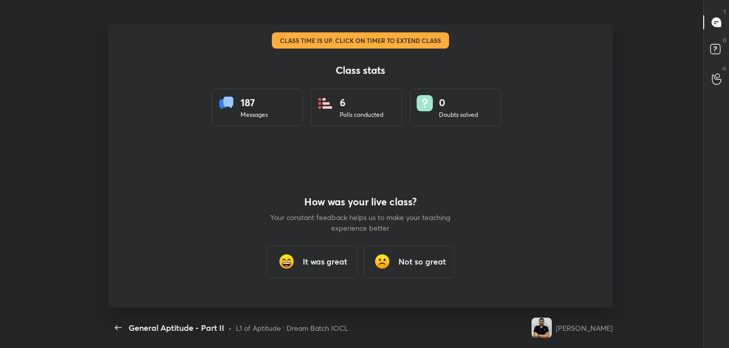
type textarea "x"
click at [315, 267] on h3 "It was great" at bounding box center [325, 262] width 45 height 12
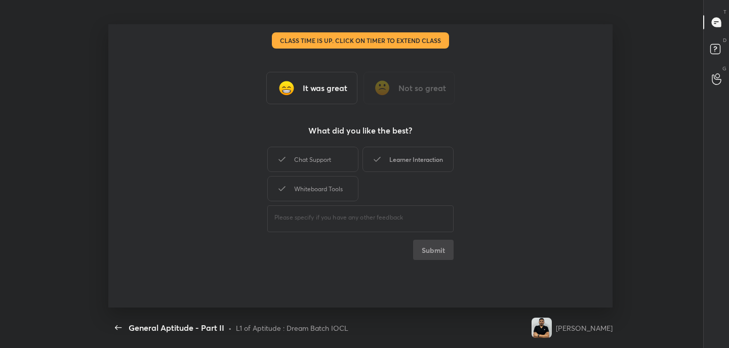
click at [420, 165] on div "Learner Interaction" at bounding box center [407, 159] width 91 height 25
click at [437, 248] on button "Submit" at bounding box center [433, 250] width 40 height 20
